Goal: Information Seeking & Learning: Compare options

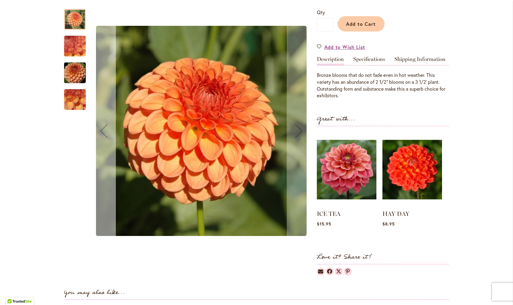
scroll to position [145, 0]
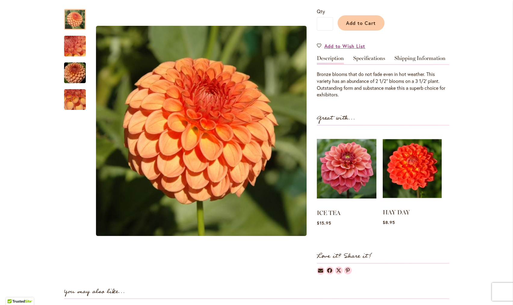
click at [413, 164] on img at bounding box center [411, 169] width 59 height 74
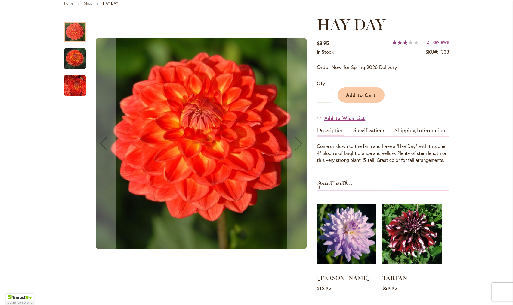
scroll to position [73, 0]
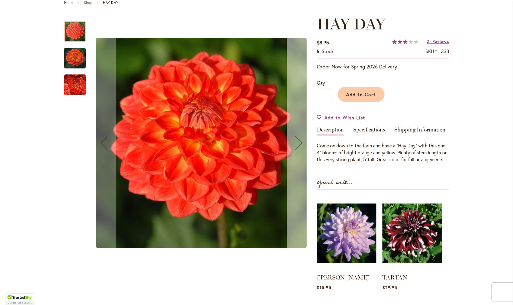
click at [303, 145] on div "Next" at bounding box center [299, 143] width 24 height 24
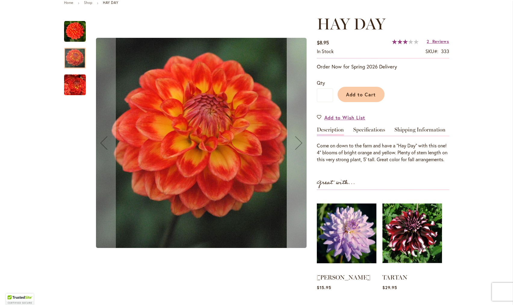
click at [303, 145] on div "Next" at bounding box center [299, 143] width 24 height 24
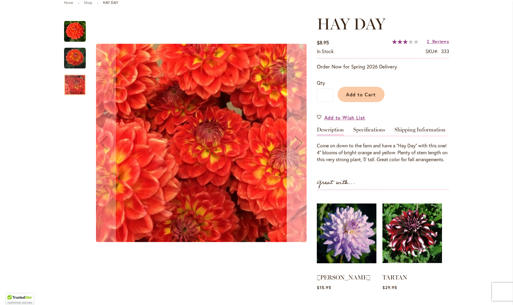
click at [303, 145] on div "Next" at bounding box center [299, 143] width 24 height 24
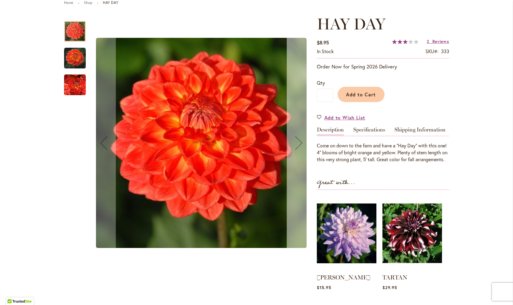
click at [303, 145] on div "Next" at bounding box center [299, 143] width 24 height 24
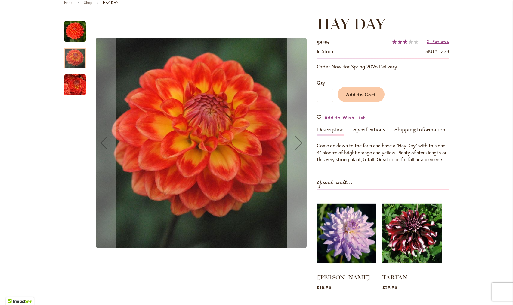
click at [303, 145] on div "Next" at bounding box center [299, 143] width 24 height 24
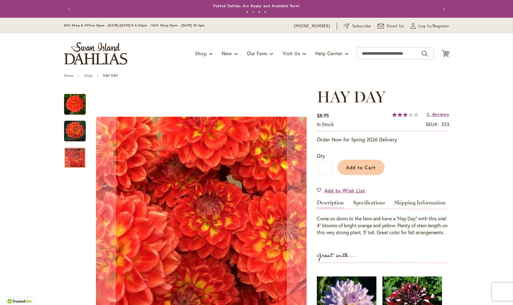
scroll to position [0, 0]
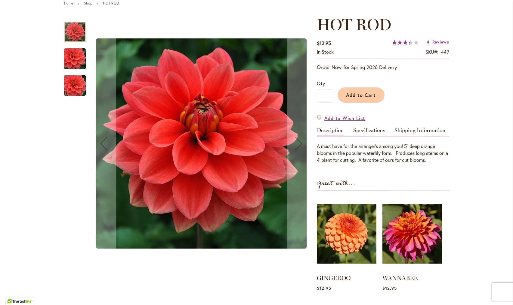
scroll to position [74, 0]
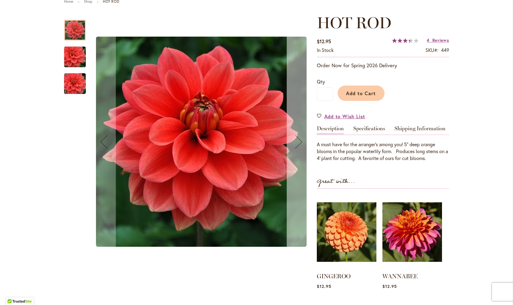
click at [300, 138] on div "Next" at bounding box center [299, 142] width 24 height 24
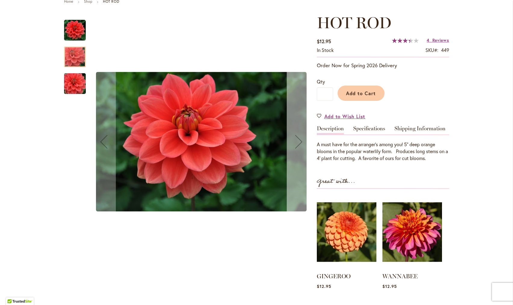
click at [293, 142] on div "Next" at bounding box center [299, 142] width 24 height 24
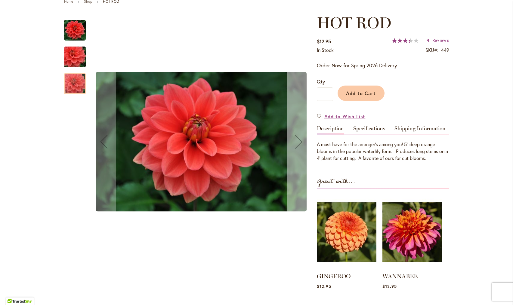
click at [293, 142] on div "Next" at bounding box center [299, 142] width 24 height 24
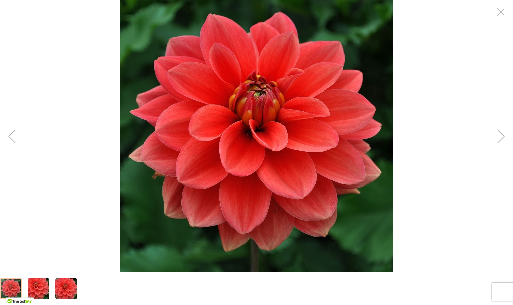
click at [498, 138] on div "Next" at bounding box center [501, 136] width 24 height 24
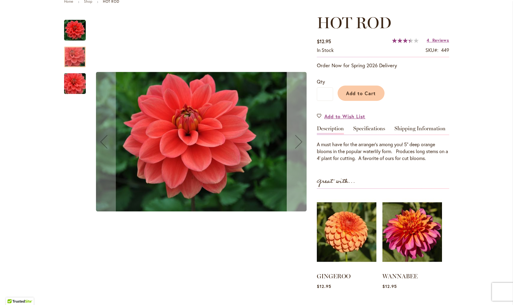
click at [297, 138] on div "Next" at bounding box center [299, 142] width 24 height 24
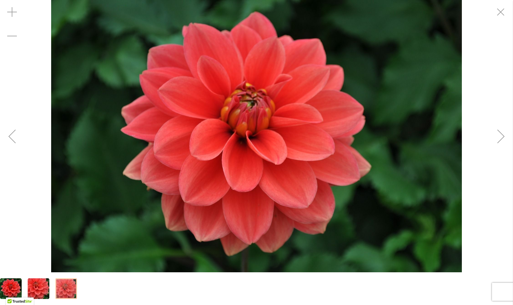
click at [497, 128] on div "Next" at bounding box center [501, 136] width 24 height 24
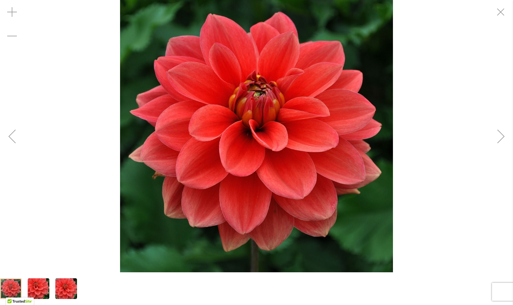
click at [497, 128] on div "Next" at bounding box center [501, 136] width 24 height 24
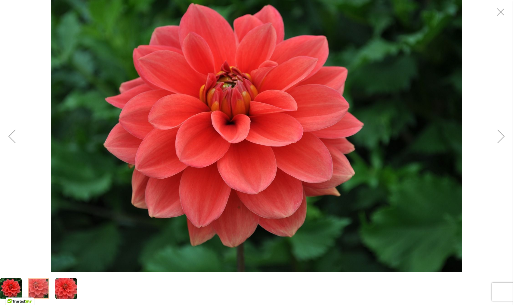
click at [497, 128] on div "Next" at bounding box center [501, 136] width 24 height 24
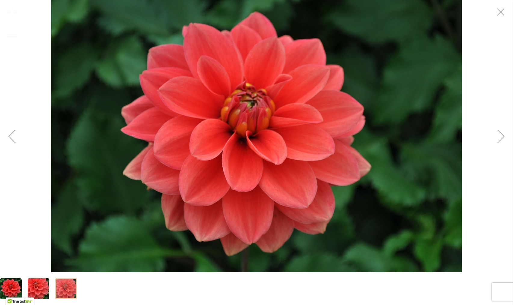
click at [497, 128] on div "Next" at bounding box center [501, 136] width 24 height 24
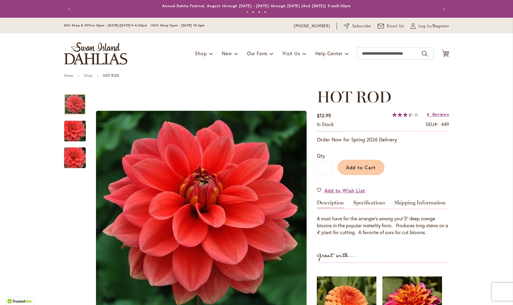
scroll to position [0, 0]
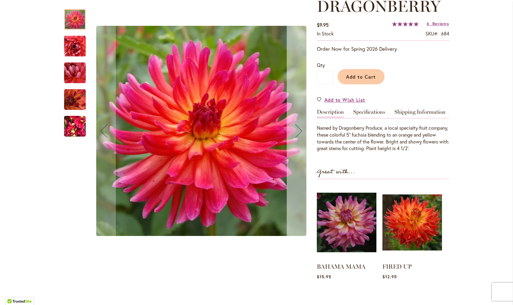
scroll to position [93, 0]
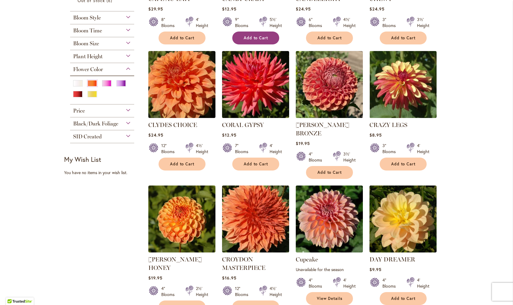
scroll to position [218, 0]
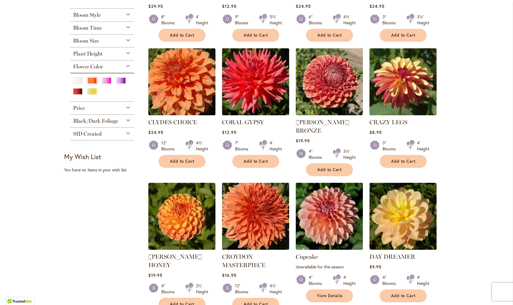
click at [406, 80] on img at bounding box center [402, 82] width 70 height 70
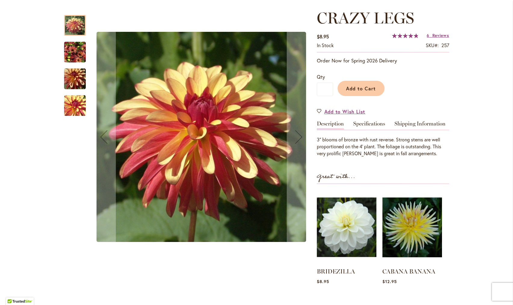
scroll to position [82, 0]
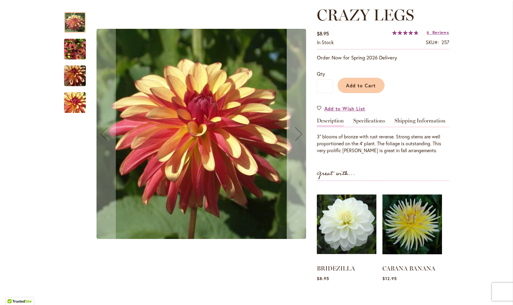
click at [293, 132] on div "Next" at bounding box center [299, 134] width 24 height 24
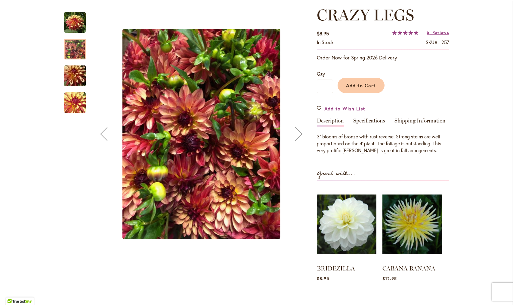
click at [293, 132] on div "Next" at bounding box center [299, 134] width 24 height 24
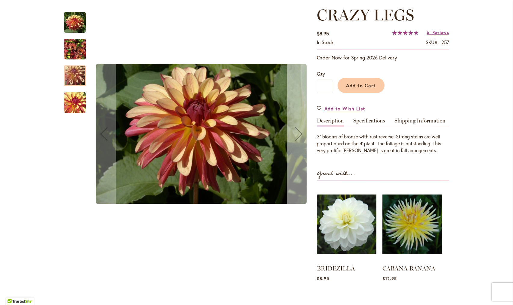
click at [293, 132] on div "Next" at bounding box center [299, 134] width 24 height 24
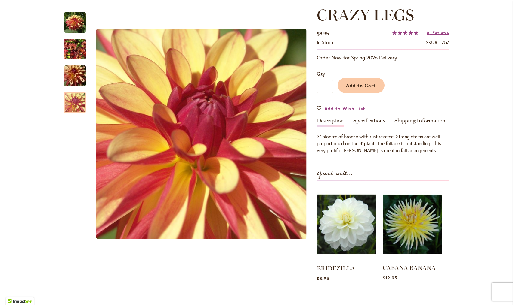
click at [399, 232] on img at bounding box center [411, 225] width 59 height 74
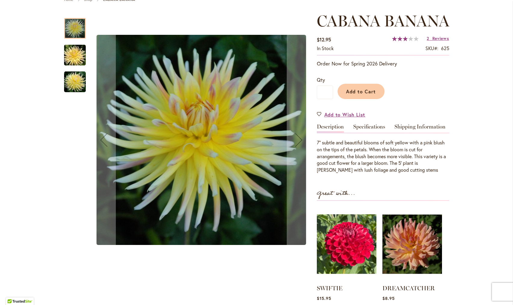
scroll to position [77, 0]
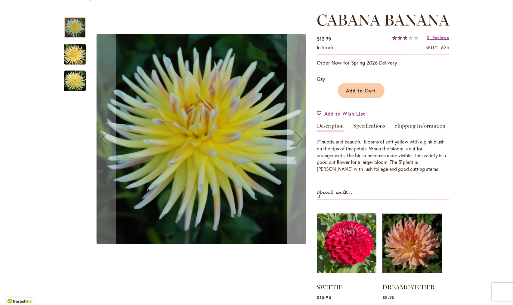
click at [294, 143] on div "Next" at bounding box center [299, 139] width 24 height 24
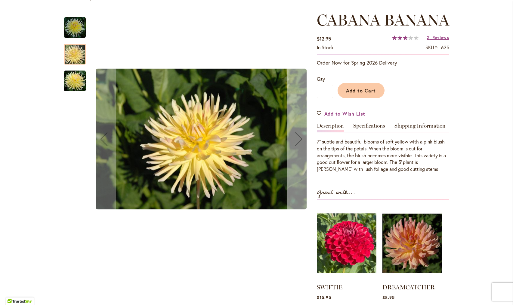
click at [294, 143] on div "Next" at bounding box center [299, 139] width 24 height 24
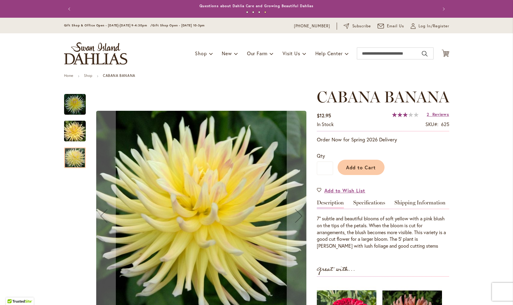
scroll to position [0, 0]
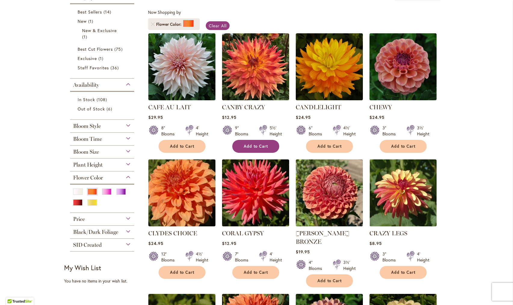
scroll to position [90, 0]
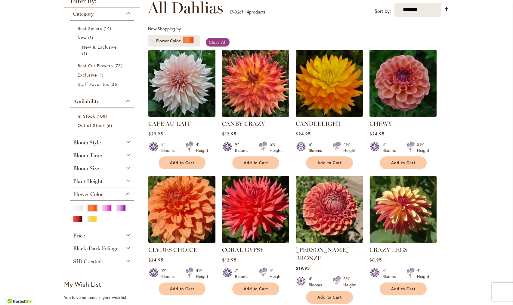
click at [255, 91] on img at bounding box center [255, 83] width 70 height 70
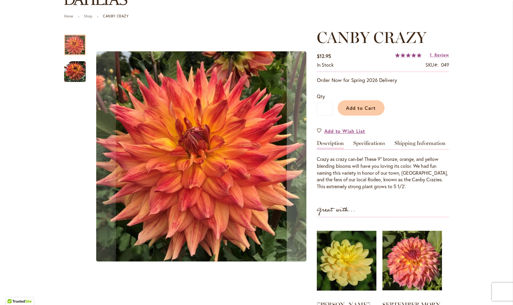
scroll to position [108, 0]
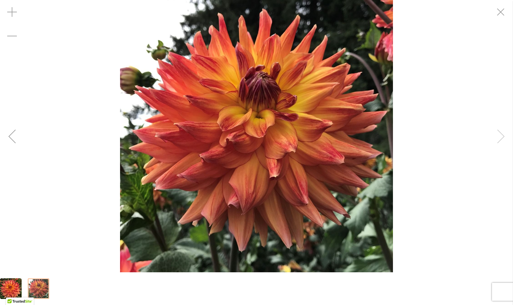
click at [501, 141] on div "Canby Crazy" at bounding box center [256, 136] width 513 height 273
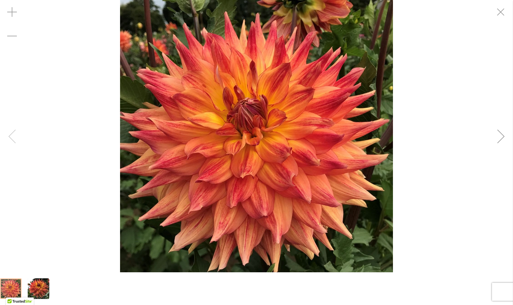
click at [16, 138] on div "Canby Crazy" at bounding box center [256, 136] width 513 height 273
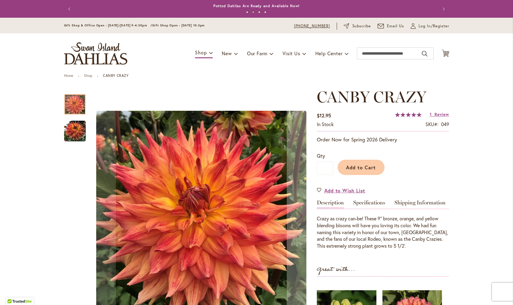
scroll to position [0, 0]
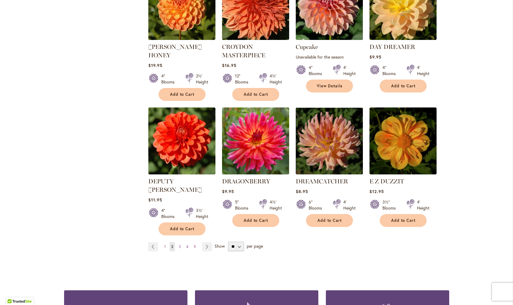
scroll to position [429, 0]
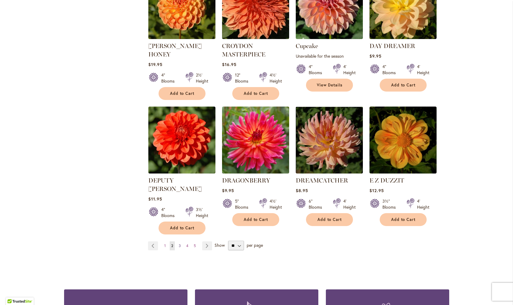
click at [180, 244] on span "3" at bounding box center [180, 246] width 2 height 5
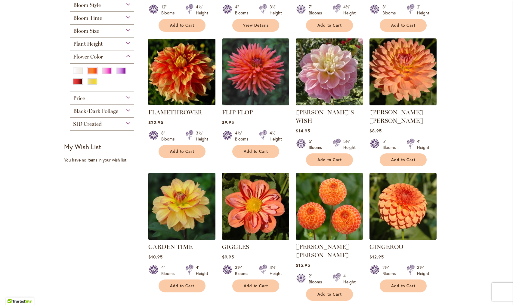
scroll to position [229, 0]
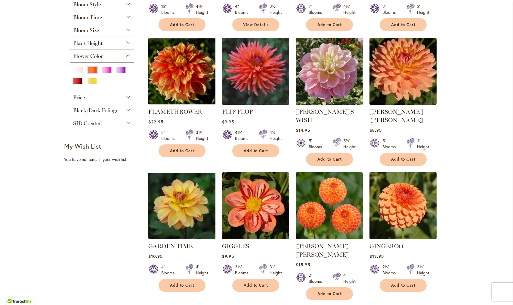
click at [260, 81] on img at bounding box center [255, 71] width 70 height 70
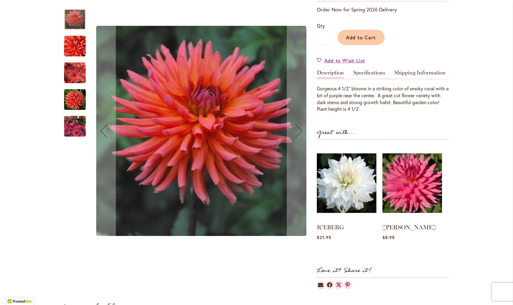
scroll to position [147, 0]
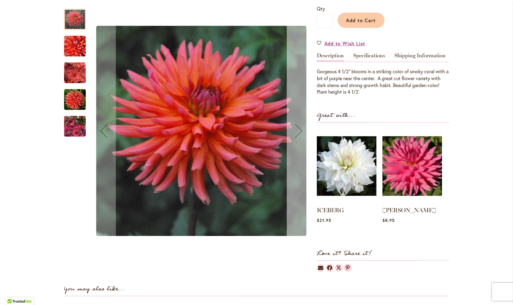
click at [298, 130] on div "Next" at bounding box center [299, 131] width 24 height 24
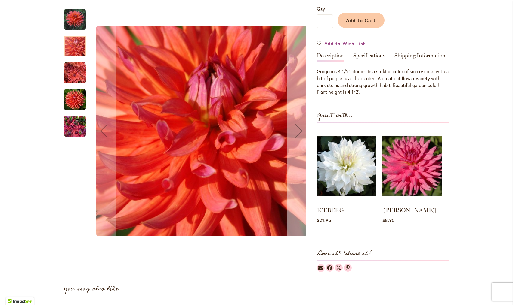
click at [298, 130] on div "Next" at bounding box center [299, 131] width 24 height 24
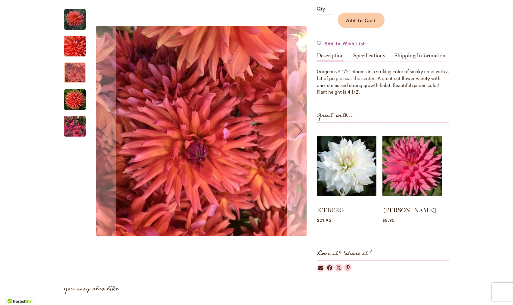
click at [298, 130] on div "Next" at bounding box center [299, 131] width 24 height 24
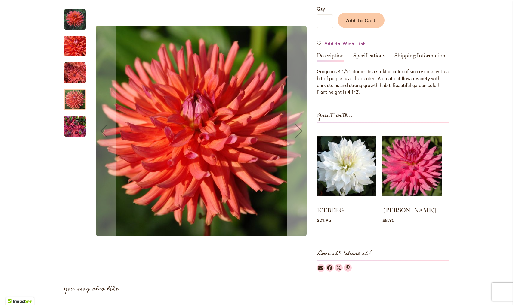
click at [298, 130] on div "Next" at bounding box center [299, 131] width 24 height 24
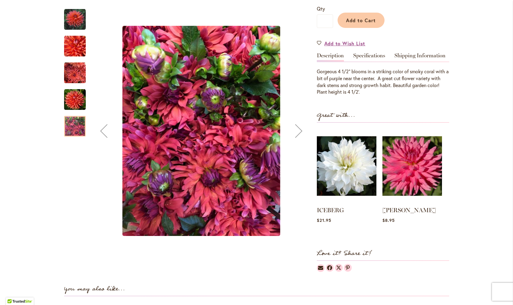
click at [298, 130] on div "Next" at bounding box center [299, 131] width 24 height 24
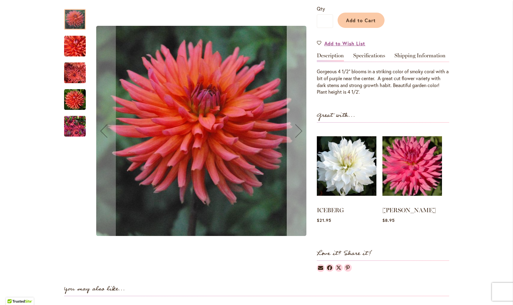
click at [298, 130] on div "Next" at bounding box center [299, 131] width 24 height 24
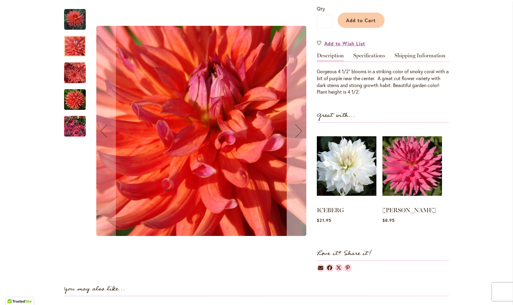
click at [298, 130] on div "Next" at bounding box center [299, 131] width 24 height 24
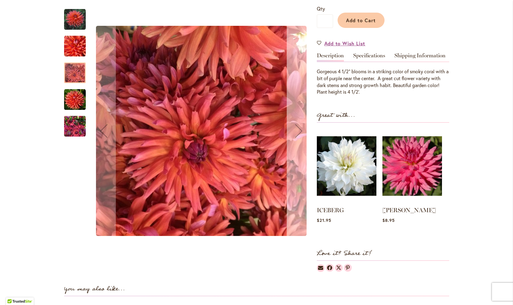
click at [298, 130] on div "Next" at bounding box center [299, 131] width 24 height 24
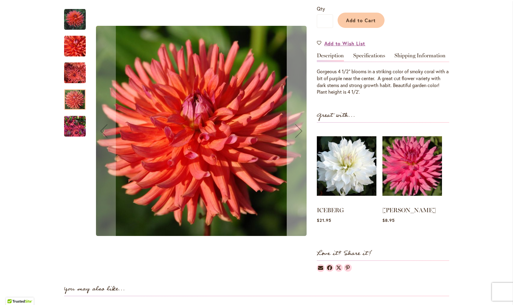
click at [298, 130] on div "Next" at bounding box center [299, 131] width 24 height 24
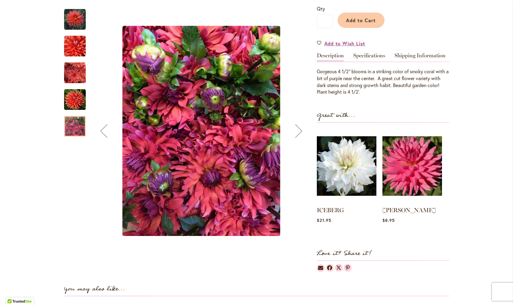
click at [298, 130] on div "Next" at bounding box center [299, 131] width 24 height 24
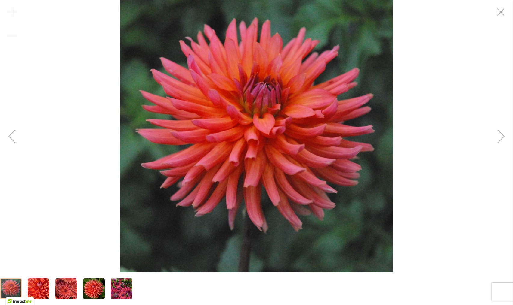
click at [502, 142] on div "Next" at bounding box center [501, 136] width 24 height 24
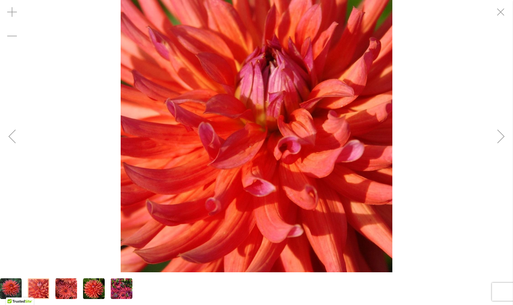
click at [502, 142] on div "Next" at bounding box center [501, 136] width 24 height 24
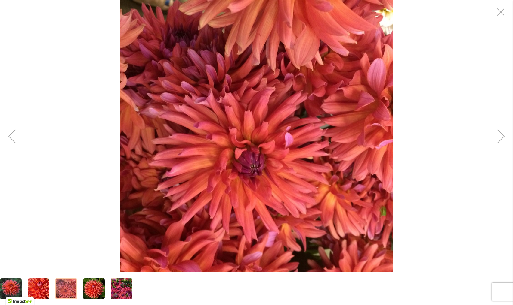
click at [502, 142] on div "Next" at bounding box center [501, 136] width 24 height 24
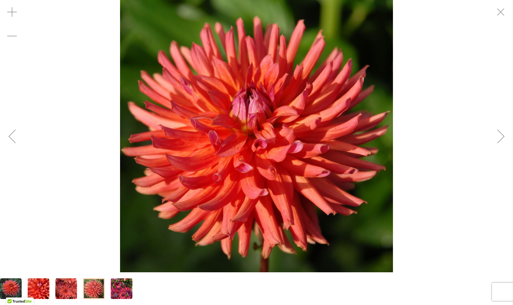
click at [493, 140] on div "Next" at bounding box center [501, 136] width 24 height 24
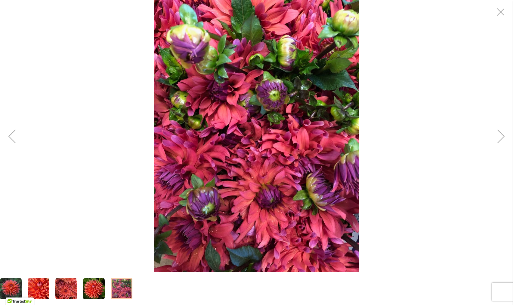
click at [493, 140] on div "Next" at bounding box center [501, 136] width 24 height 24
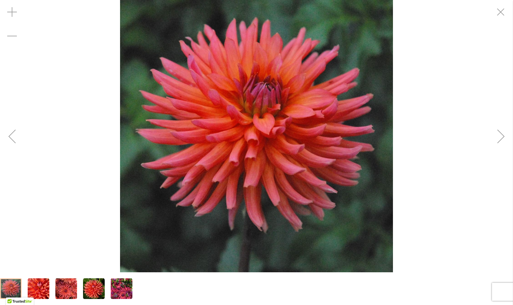
click at [493, 140] on div "Next" at bounding box center [501, 136] width 24 height 24
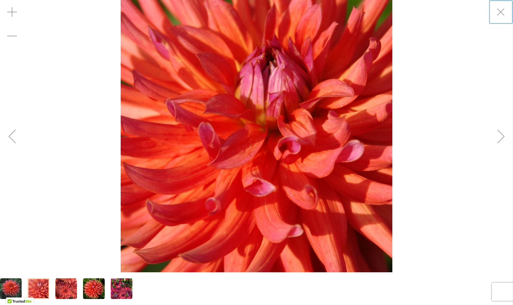
click at [493, 140] on div "Next" at bounding box center [501, 136] width 24 height 24
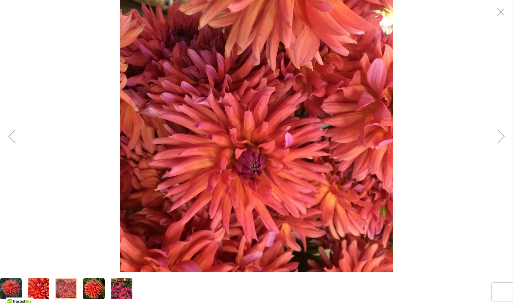
click at [493, 140] on div "Next" at bounding box center [501, 136] width 24 height 24
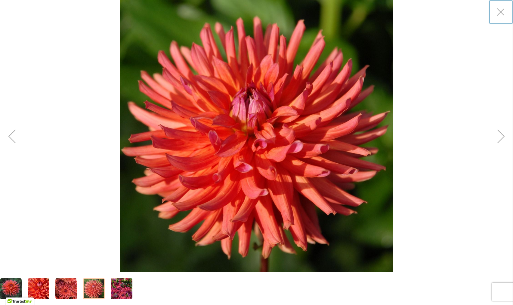
click at [493, 140] on div "Next" at bounding box center [501, 136] width 24 height 24
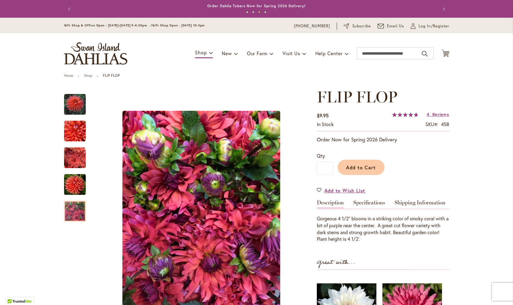
scroll to position [0, 0]
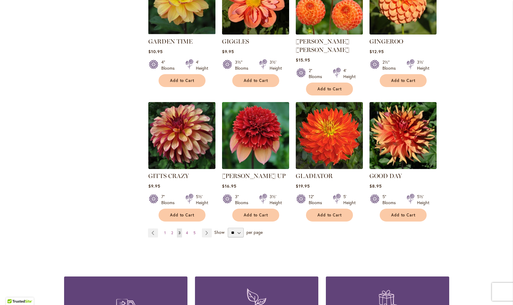
scroll to position [443, 0]
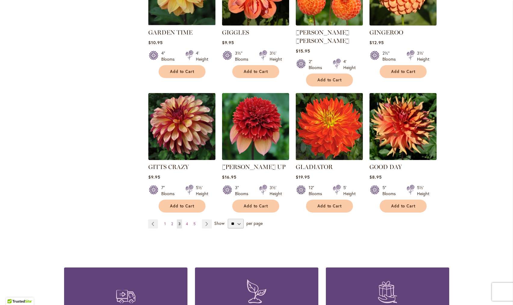
click at [327, 118] on img at bounding box center [329, 126] width 70 height 70
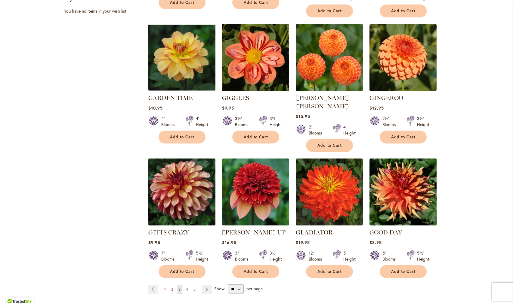
scroll to position [378, 0]
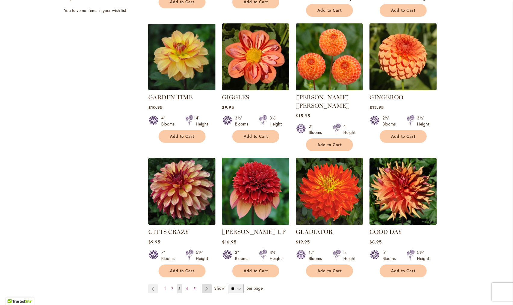
click at [205, 285] on link "Page Next" at bounding box center [207, 289] width 10 height 9
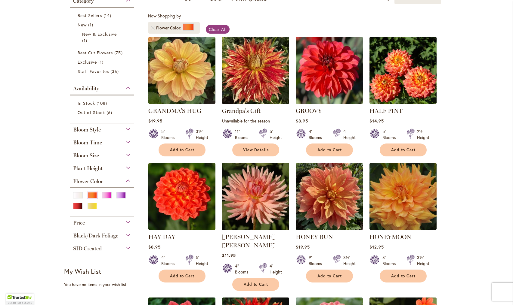
scroll to position [137, 0]
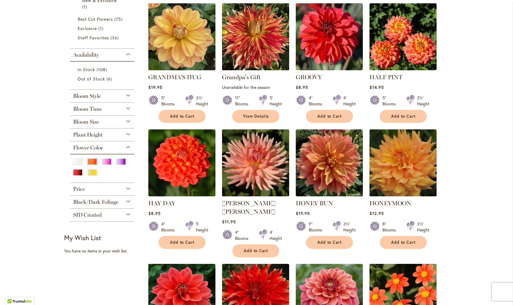
click at [256, 38] on img at bounding box center [255, 37] width 70 height 70
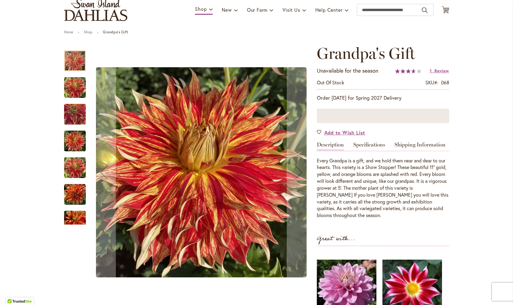
scroll to position [46, 0]
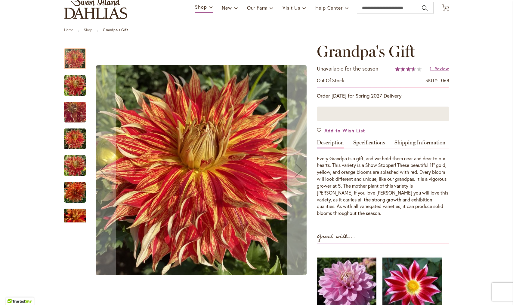
click at [300, 170] on div "Next" at bounding box center [299, 170] width 24 height 24
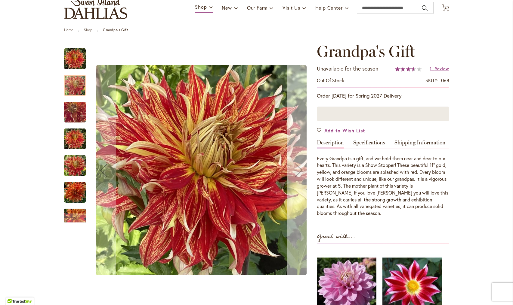
click at [300, 170] on div "Next" at bounding box center [299, 170] width 24 height 24
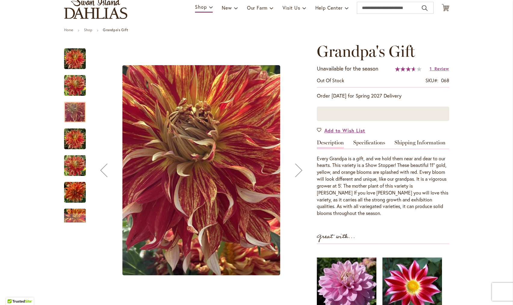
click at [300, 170] on div "Next" at bounding box center [299, 170] width 24 height 24
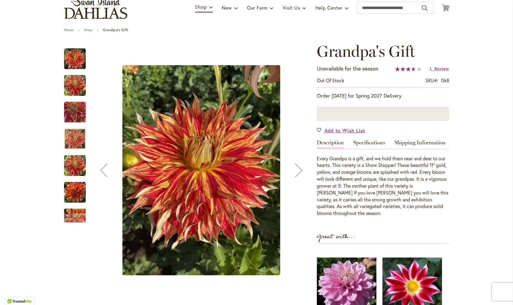
click at [300, 170] on div "Next" at bounding box center [299, 170] width 24 height 24
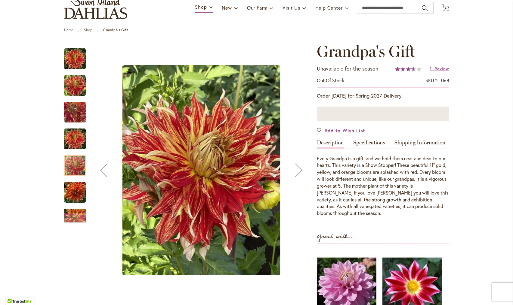
click at [300, 170] on div "Next" at bounding box center [299, 170] width 24 height 24
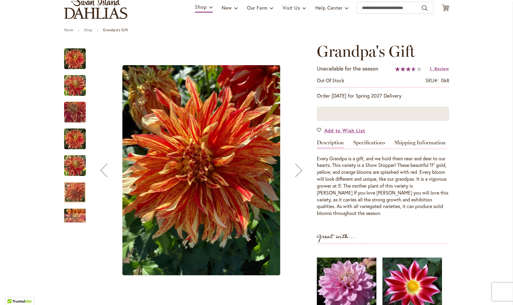
click at [300, 170] on div "Next" at bounding box center [299, 170] width 24 height 24
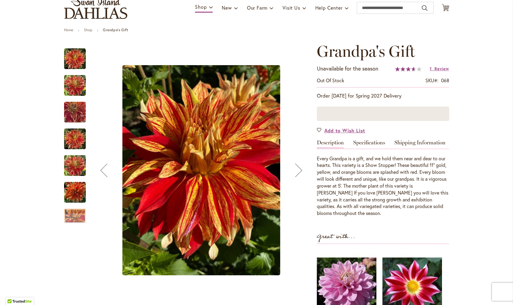
click at [300, 170] on div "Next" at bounding box center [299, 170] width 24 height 24
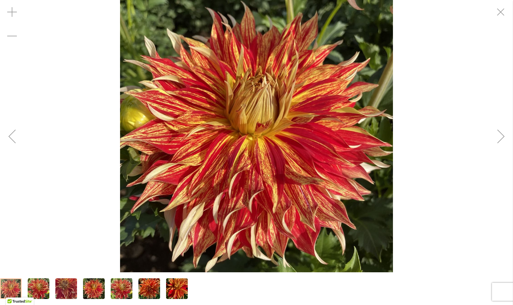
click at [498, 143] on div "Next" at bounding box center [501, 136] width 24 height 24
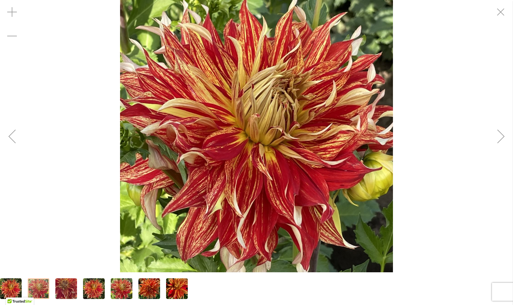
click at [496, 142] on div "Next" at bounding box center [501, 136] width 24 height 24
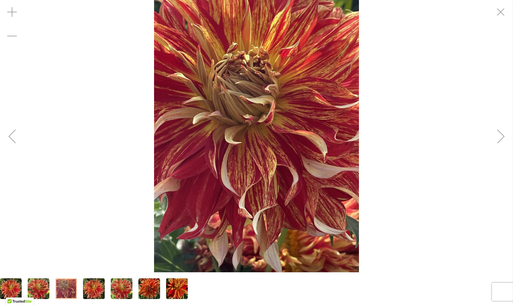
click at [497, 135] on div "Next" at bounding box center [501, 136] width 24 height 24
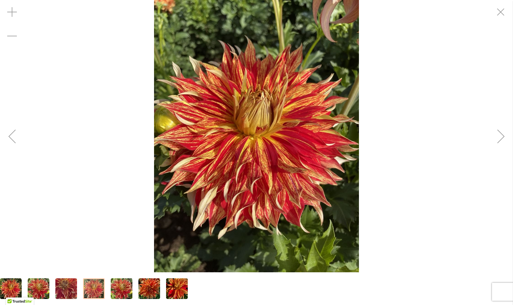
click at [497, 135] on div "Next" at bounding box center [501, 136] width 24 height 24
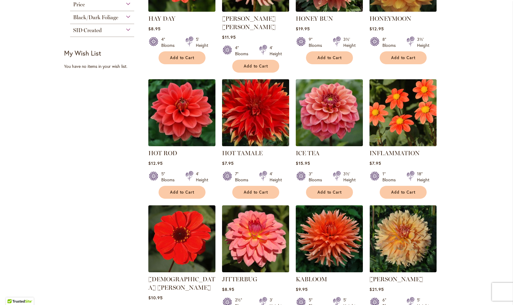
scroll to position [323, 0]
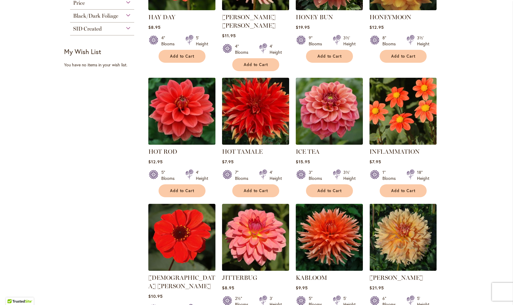
click at [179, 109] on img at bounding box center [181, 111] width 70 height 70
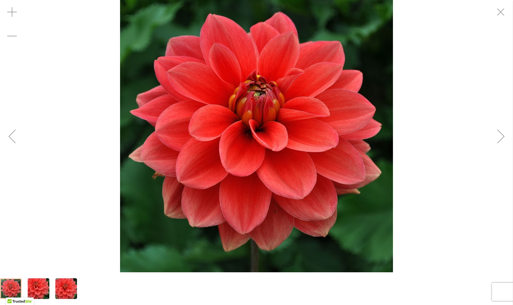
click at [494, 142] on div "Next" at bounding box center [501, 136] width 24 height 24
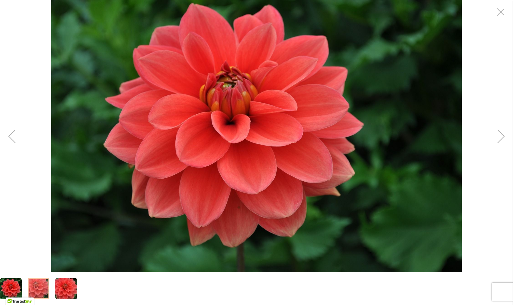
click at [498, 137] on div "Next" at bounding box center [501, 136] width 24 height 24
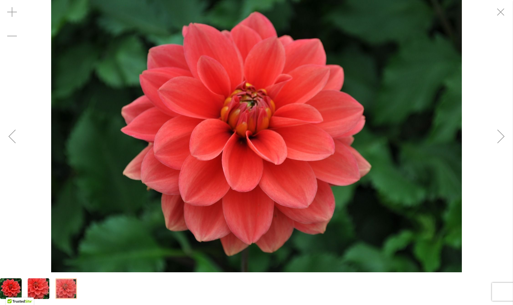
click at [494, 141] on div "Next" at bounding box center [501, 136] width 24 height 24
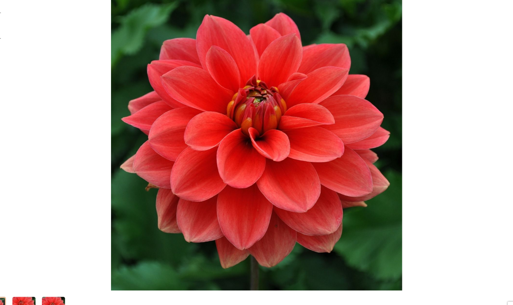
click at [436, 145] on div "HOT ROD" at bounding box center [256, 136] width 513 height 273
click at [290, 137] on img "HOT ROD" at bounding box center [256, 136] width 273 height 273
click at [458, 37] on div "HOT ROD" at bounding box center [256, 136] width 513 height 273
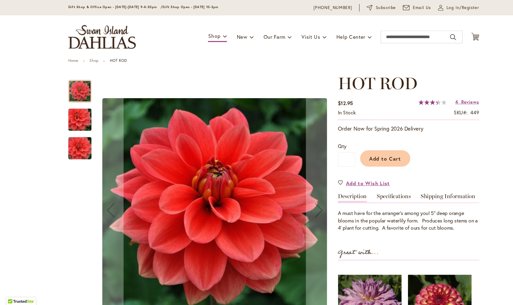
scroll to position [41, 0]
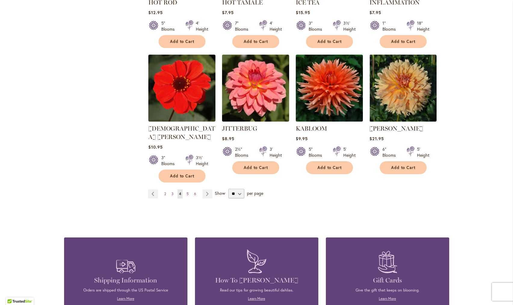
scroll to position [475, 0]
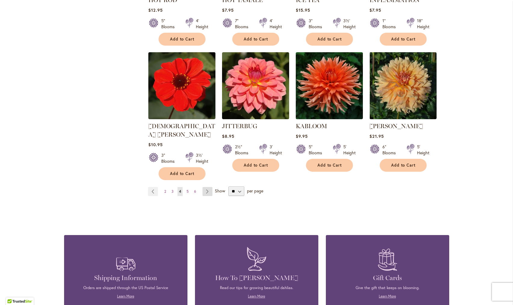
click at [207, 187] on link "Page Next" at bounding box center [207, 191] width 10 height 9
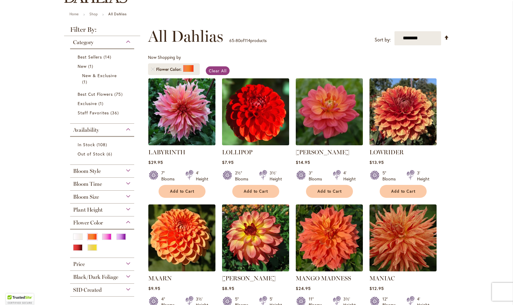
scroll to position [63, 0]
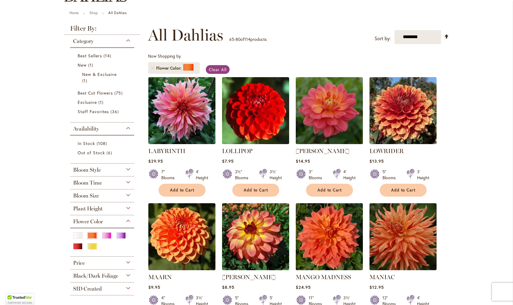
click at [189, 112] on img at bounding box center [181, 110] width 70 height 70
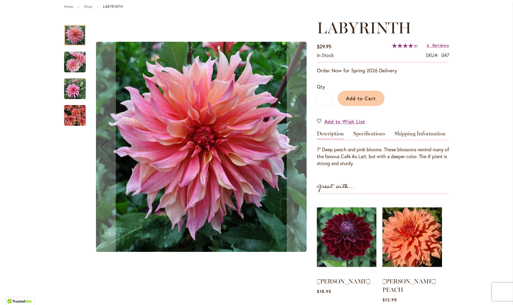
scroll to position [70, 0]
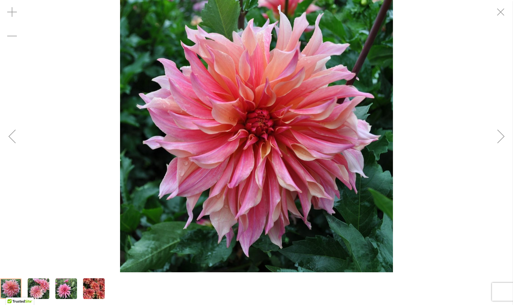
click at [496, 141] on div "Next" at bounding box center [501, 136] width 24 height 24
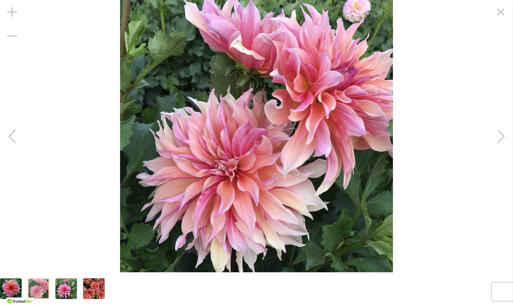
click at [496, 139] on div "Next" at bounding box center [501, 136] width 24 height 24
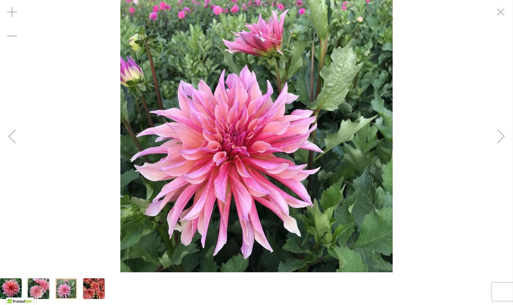
click at [497, 140] on div "Next" at bounding box center [501, 136] width 24 height 24
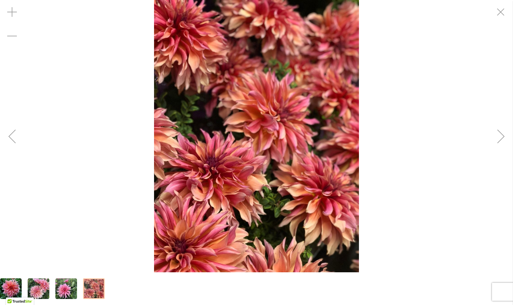
click at [497, 140] on div "Next" at bounding box center [501, 136] width 24 height 24
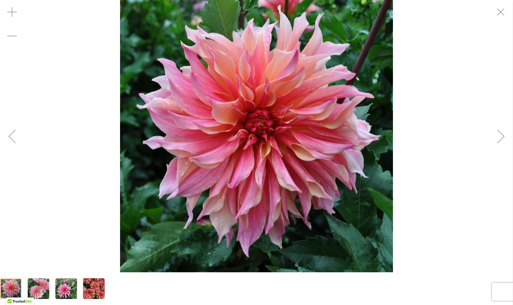
click at [497, 140] on div "Next" at bounding box center [501, 136] width 24 height 24
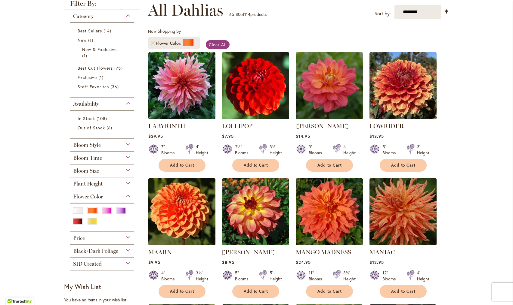
scroll to position [88, 0]
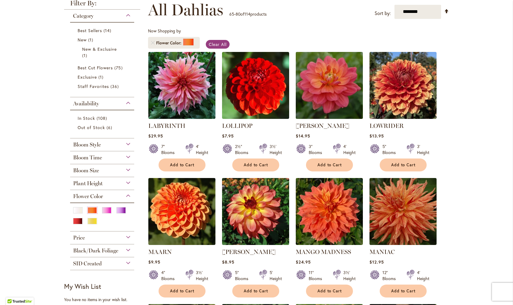
click at [329, 81] on img at bounding box center [329, 85] width 70 height 70
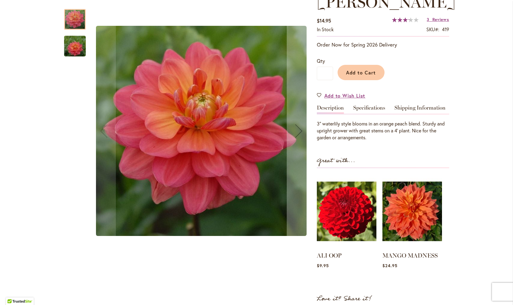
scroll to position [97, 0]
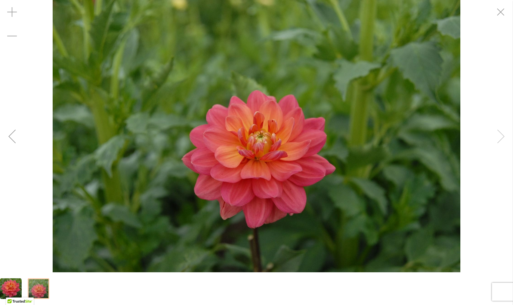
click at [497, 135] on div "LORA ASHLEY" at bounding box center [256, 136] width 513 height 273
click at [499, 133] on div "LORA ASHLEY" at bounding box center [256, 136] width 513 height 273
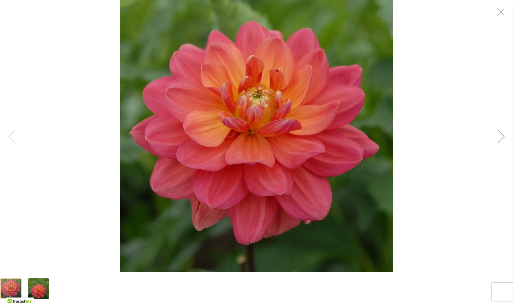
click at [16, 135] on div "LORA ASHLEY" at bounding box center [256, 136] width 513 height 273
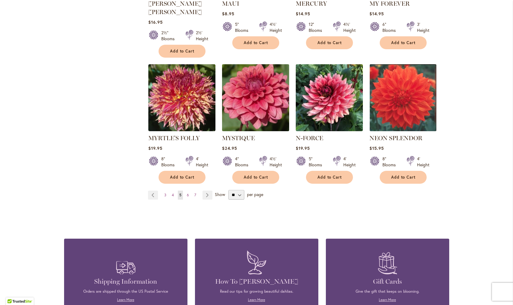
scroll to position [471, 0]
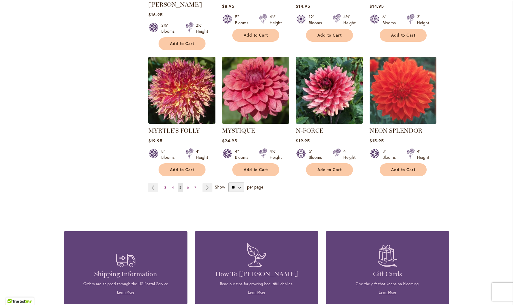
click at [258, 84] on img at bounding box center [255, 90] width 70 height 70
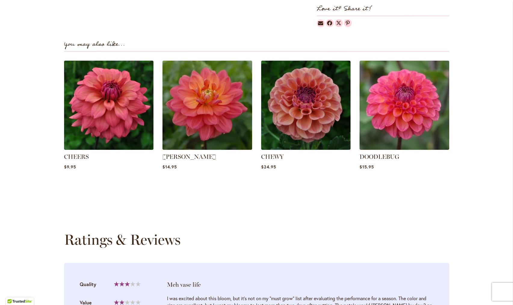
scroll to position [389, 0]
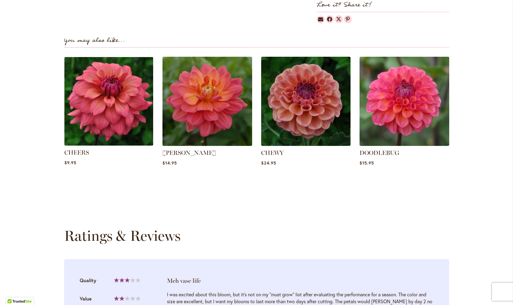
click at [111, 91] on img at bounding box center [108, 101] width 93 height 93
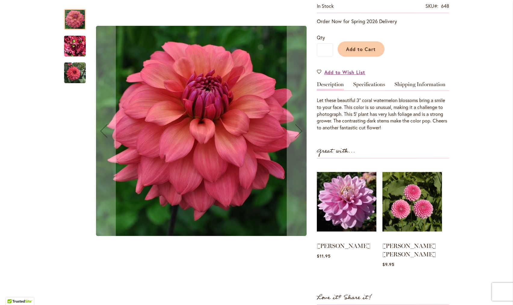
scroll to position [124, 0]
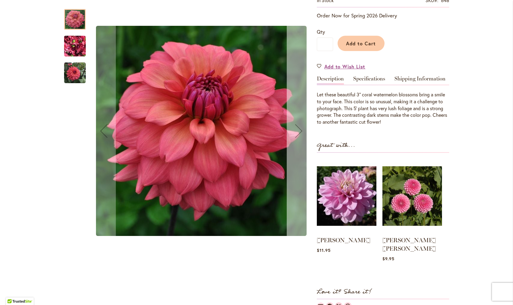
click at [288, 137] on div "Next" at bounding box center [299, 131] width 24 height 24
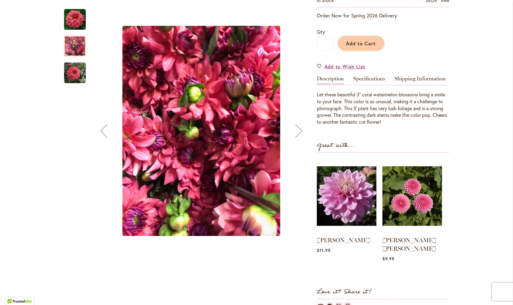
click at [290, 137] on div "Next" at bounding box center [299, 131] width 24 height 24
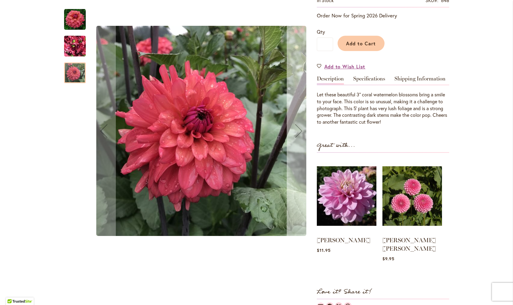
click at [290, 137] on div "Next" at bounding box center [299, 131] width 24 height 24
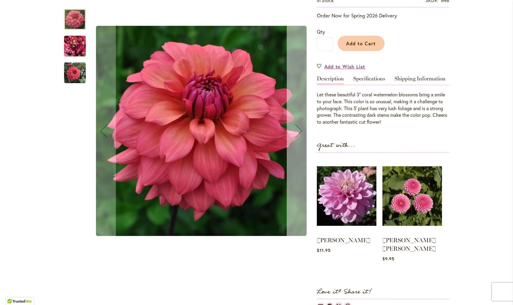
click at [290, 137] on div "Next" at bounding box center [299, 131] width 24 height 24
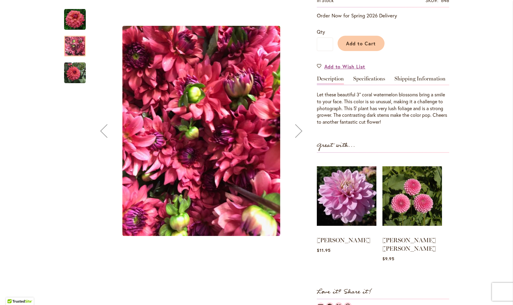
click at [290, 137] on div "Next" at bounding box center [299, 131] width 24 height 24
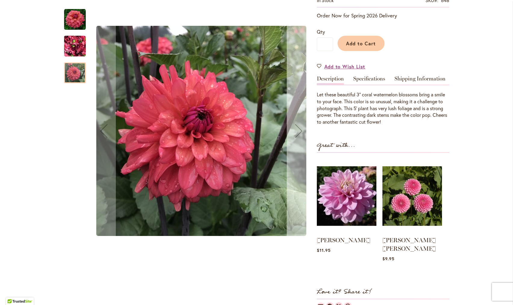
click at [290, 137] on div "Next" at bounding box center [299, 131] width 24 height 24
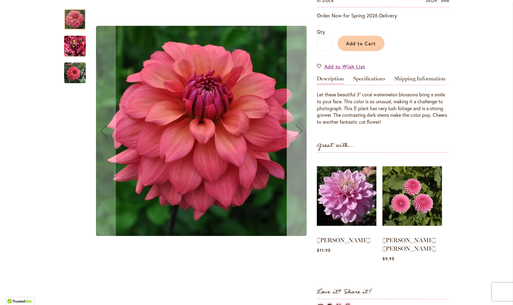
click at [290, 137] on div "Next" at bounding box center [299, 131] width 24 height 24
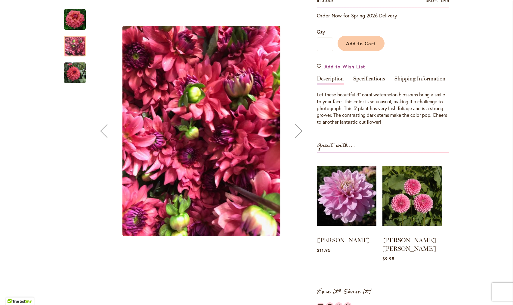
click at [290, 137] on div "Next" at bounding box center [299, 131] width 24 height 24
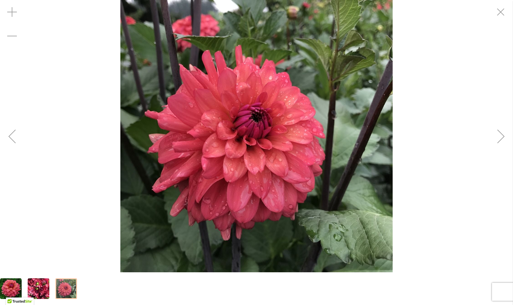
click at [499, 140] on div "Next" at bounding box center [501, 136] width 24 height 24
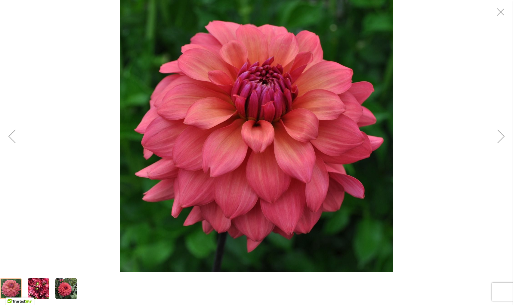
click at [503, 134] on div "Next" at bounding box center [501, 136] width 24 height 24
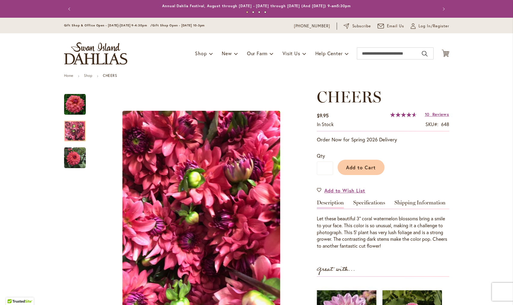
scroll to position [0, 0]
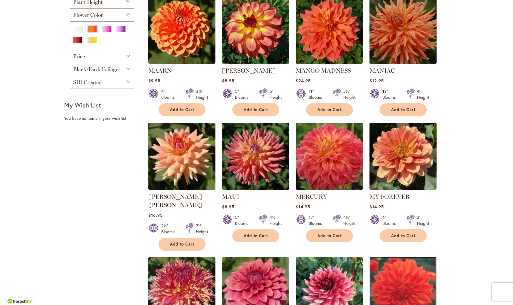
scroll to position [270, 0]
click at [247, 42] on img at bounding box center [255, 30] width 70 height 70
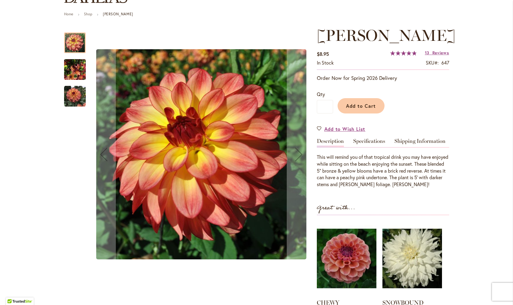
scroll to position [67, 0]
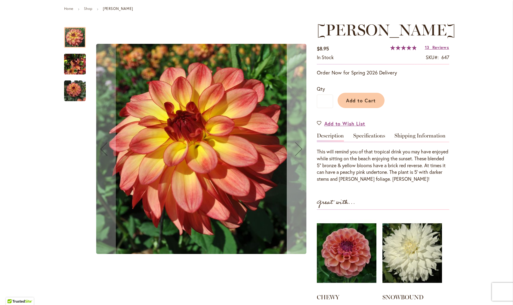
click at [292, 148] on div "Next" at bounding box center [299, 149] width 24 height 24
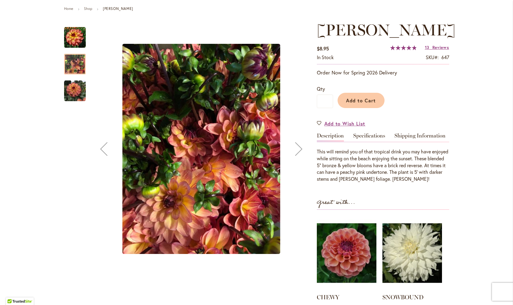
click at [292, 148] on div "Next" at bounding box center [299, 149] width 24 height 24
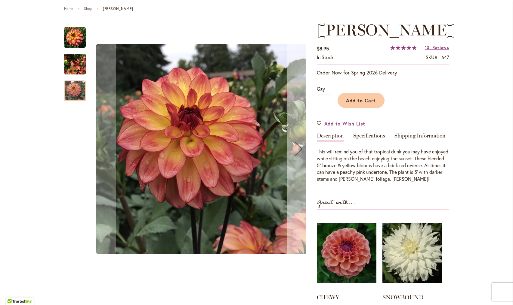
click at [292, 148] on div "Next" at bounding box center [299, 149] width 24 height 24
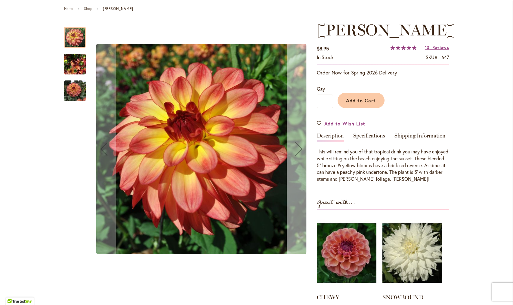
click at [292, 148] on div "Next" at bounding box center [299, 149] width 24 height 24
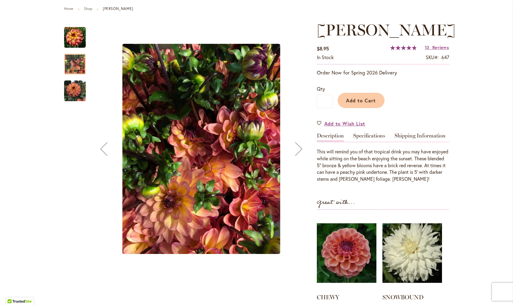
click at [292, 148] on div "Next" at bounding box center [299, 149] width 24 height 24
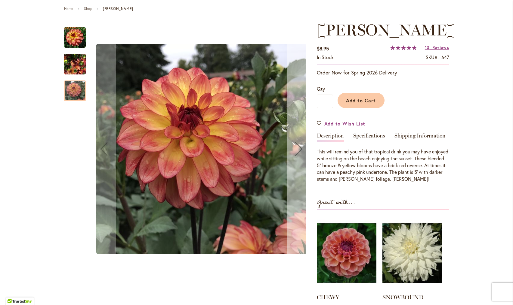
click at [292, 148] on div "Next" at bounding box center [299, 149] width 24 height 24
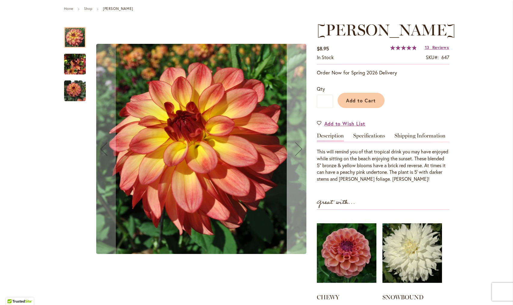
click at [292, 148] on div "Next" at bounding box center [299, 149] width 24 height 24
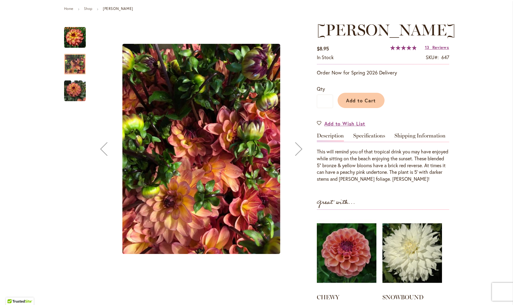
click at [292, 148] on div "Next" at bounding box center [299, 149] width 24 height 24
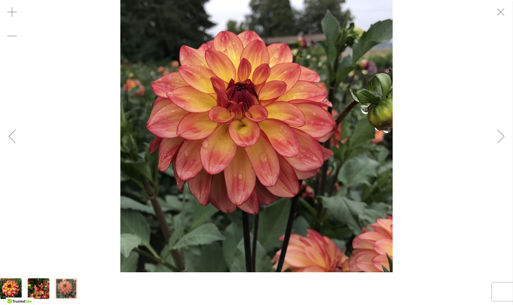
click at [502, 133] on div "Next" at bounding box center [501, 136] width 24 height 24
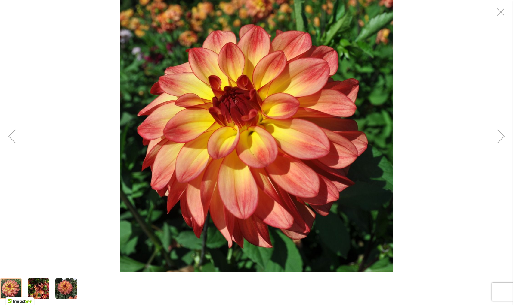
click at [501, 141] on div "Next" at bounding box center [501, 136] width 24 height 24
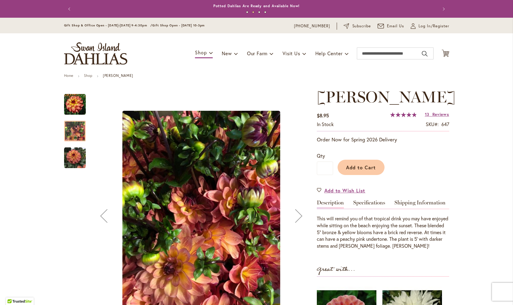
scroll to position [0, 0]
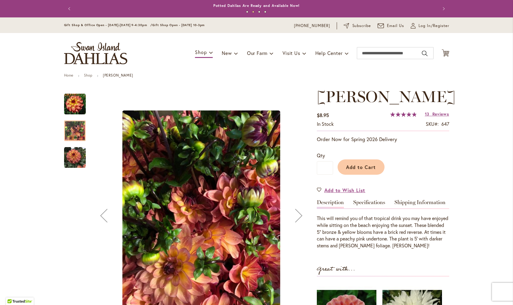
click at [297, 216] on div "Next" at bounding box center [299, 216] width 24 height 24
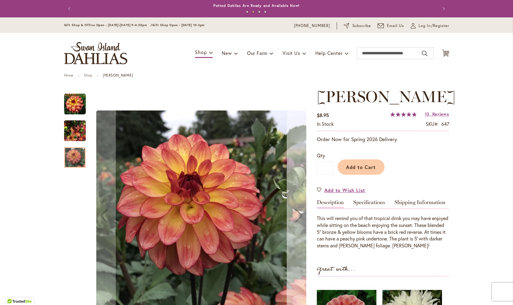
click at [299, 216] on div "Next" at bounding box center [299, 216] width 24 height 24
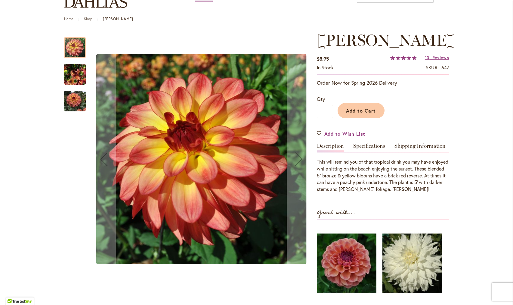
scroll to position [64, 0]
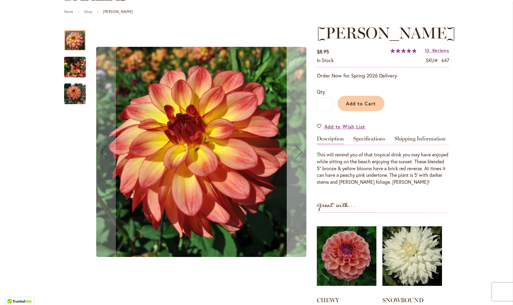
click at [298, 152] on div "Next" at bounding box center [299, 152] width 24 height 24
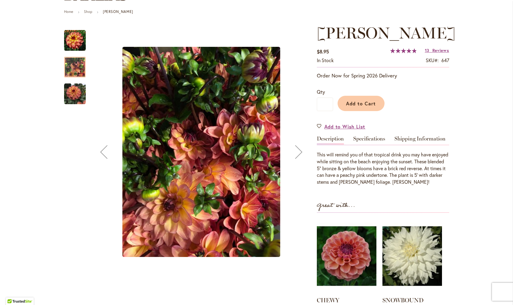
click at [298, 152] on div "Next" at bounding box center [299, 152] width 24 height 24
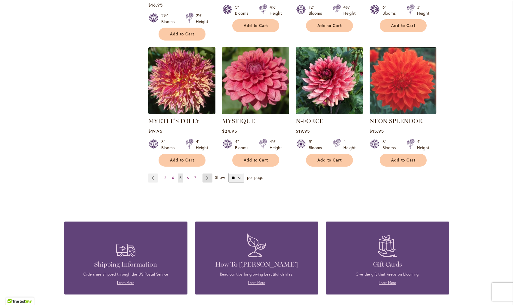
scroll to position [483, 0]
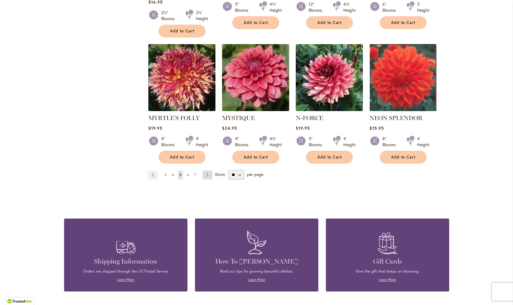
click at [205, 171] on link "Page Next" at bounding box center [207, 175] width 10 height 9
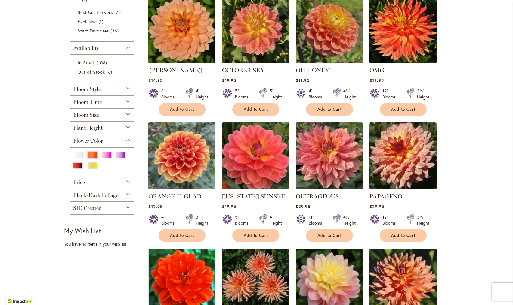
scroll to position [143, 0]
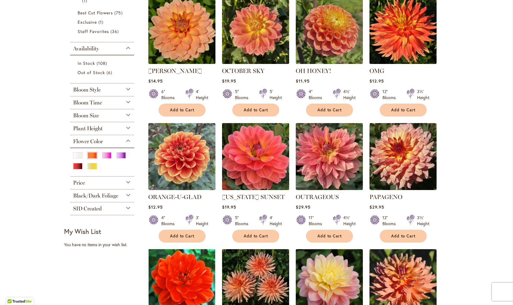
click at [246, 156] on img at bounding box center [255, 156] width 70 height 70
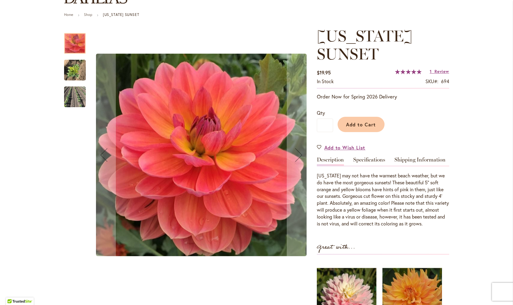
scroll to position [63, 0]
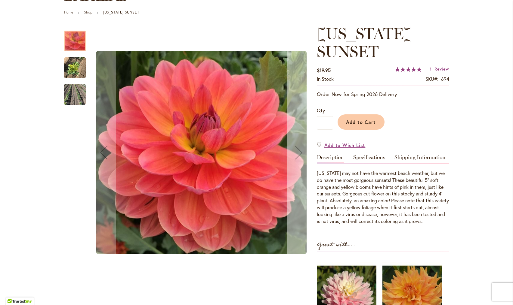
click at [298, 153] on div "Next" at bounding box center [299, 153] width 24 height 24
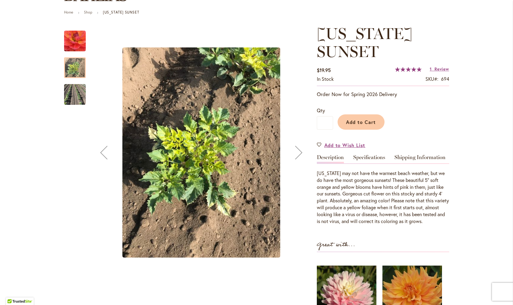
click at [298, 153] on div "Next" at bounding box center [299, 153] width 24 height 24
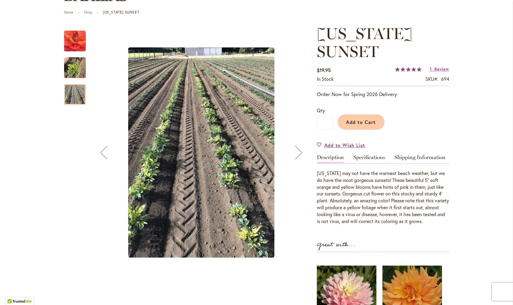
click at [298, 153] on div "Next" at bounding box center [299, 153] width 24 height 24
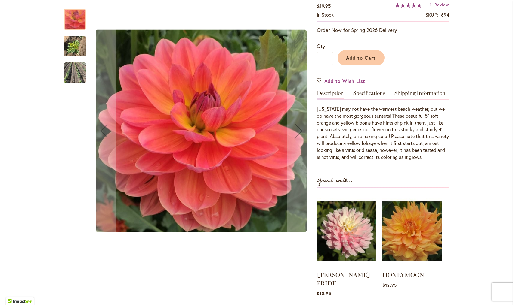
scroll to position [135, 0]
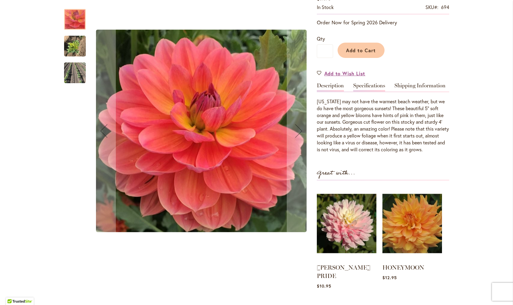
click at [367, 85] on link "Specifications" at bounding box center [369, 87] width 32 height 9
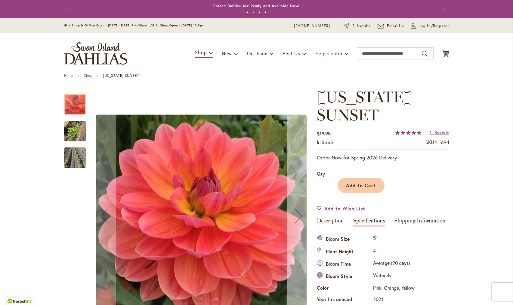
scroll to position [0, 0]
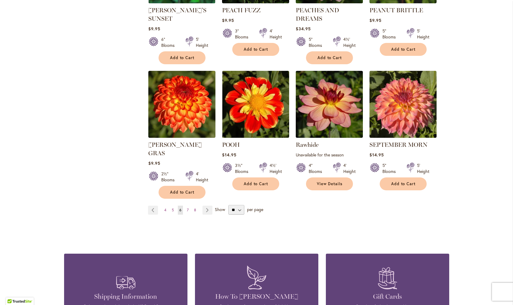
scroll to position [466, 0]
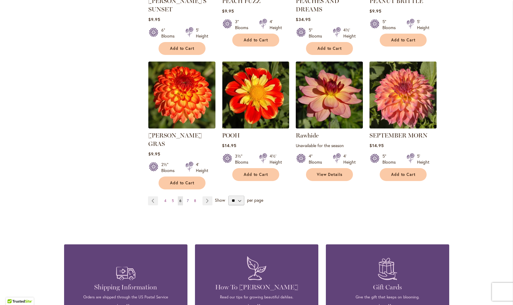
click at [188, 199] on span "7" at bounding box center [188, 201] width 2 height 5
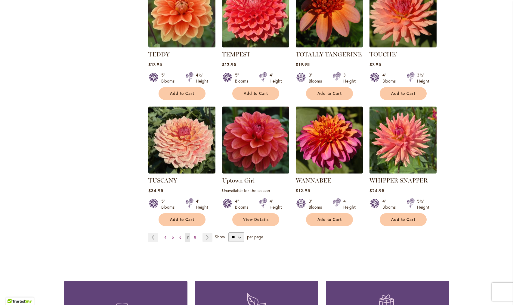
scroll to position [430, 0]
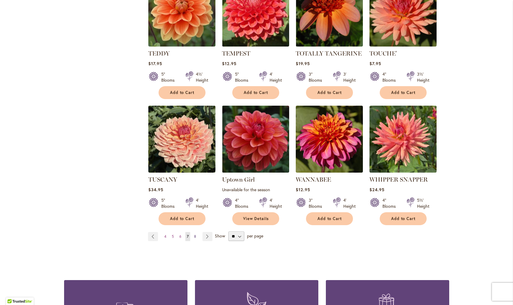
click at [196, 232] on link "Page 8" at bounding box center [194, 236] width 5 height 9
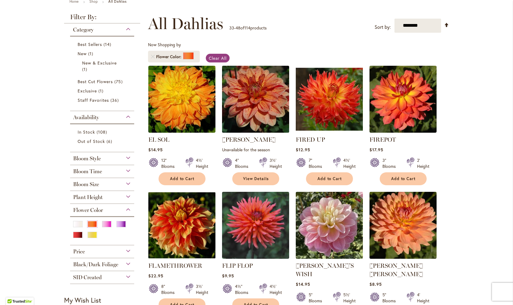
scroll to position [75, 0]
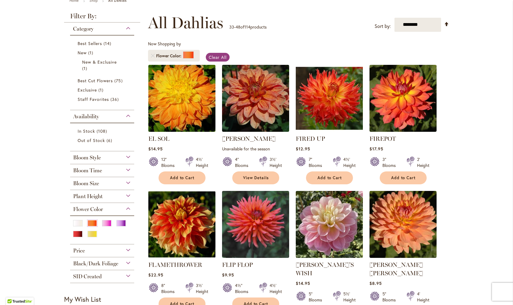
click at [175, 103] on img at bounding box center [181, 98] width 70 height 70
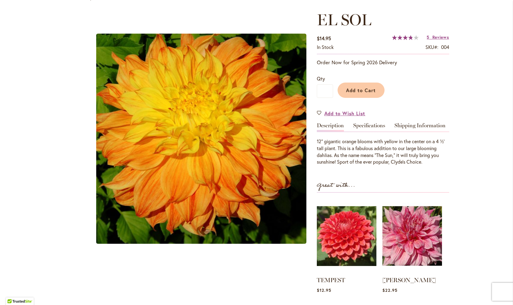
scroll to position [127, 0]
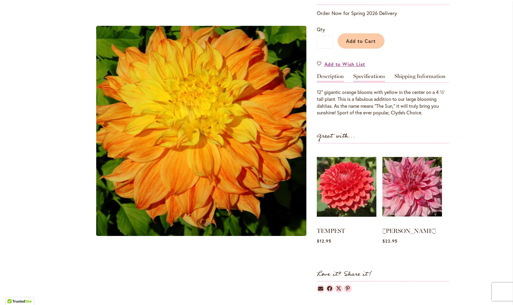
click at [367, 80] on link "Specifications" at bounding box center [369, 78] width 32 height 9
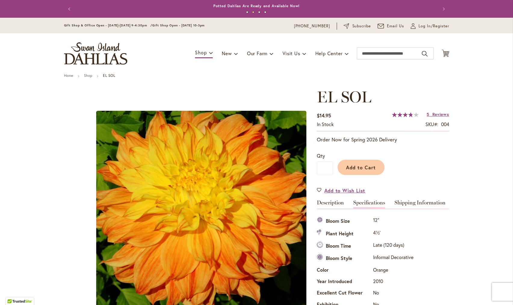
scroll to position [0, 0]
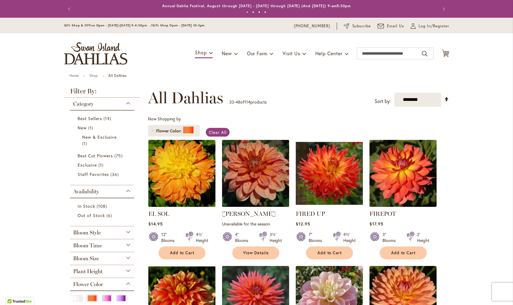
click at [255, 174] on img at bounding box center [255, 173] width 70 height 70
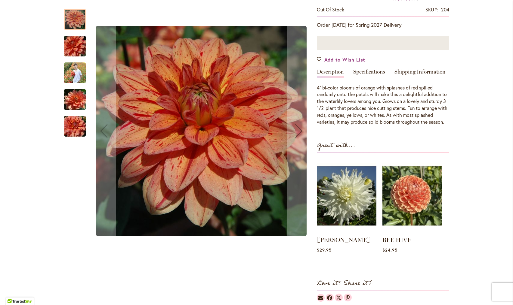
scroll to position [117, 0]
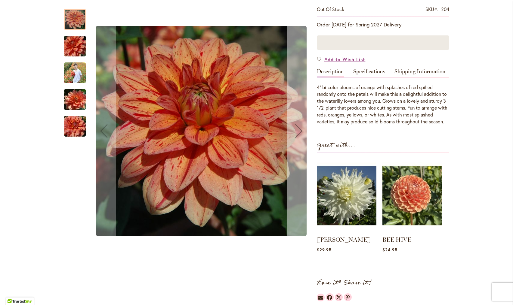
click at [296, 140] on div "Next" at bounding box center [299, 131] width 24 height 24
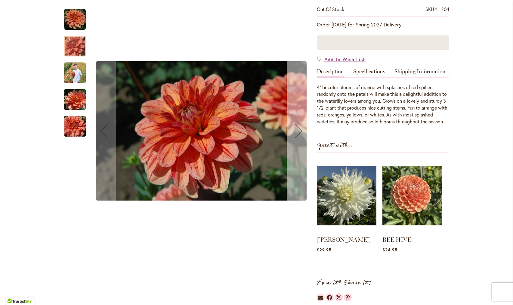
click at [296, 140] on div "Next" at bounding box center [299, 131] width 24 height 24
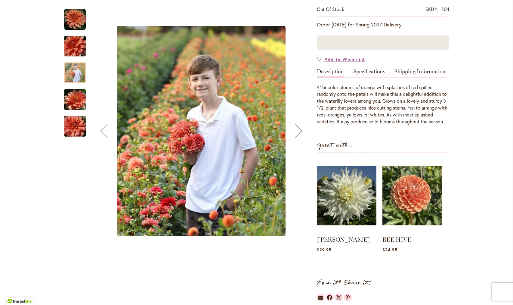
click at [300, 134] on div "Next" at bounding box center [299, 131] width 24 height 24
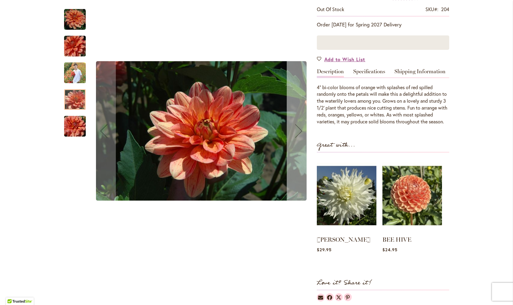
click at [300, 132] on div "Next" at bounding box center [299, 131] width 24 height 24
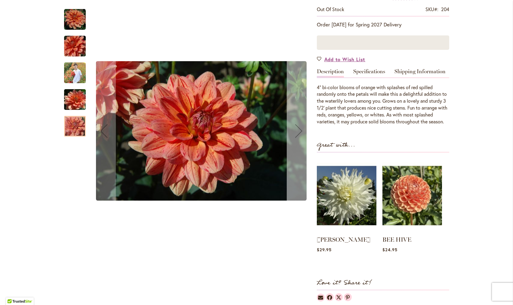
click at [300, 132] on div "Next" at bounding box center [299, 131] width 24 height 24
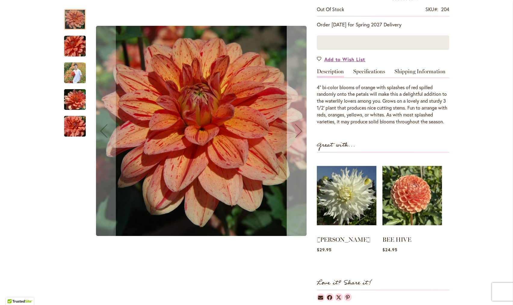
click at [300, 132] on div "Next" at bounding box center [299, 131] width 24 height 24
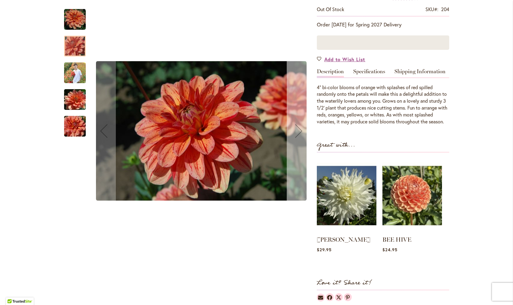
click at [300, 132] on div "Next" at bounding box center [299, 131] width 24 height 24
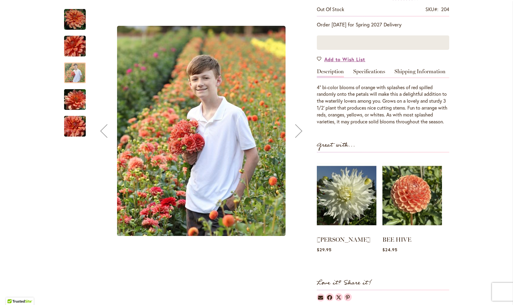
click at [300, 132] on div "Next" at bounding box center [299, 131] width 24 height 24
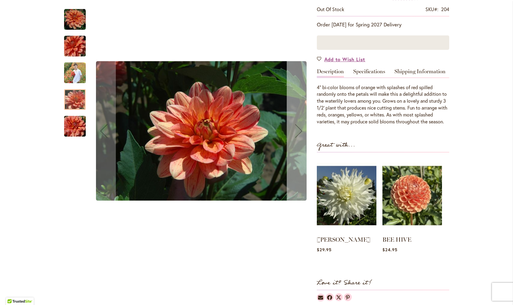
click at [300, 132] on div "Next" at bounding box center [299, 131] width 24 height 24
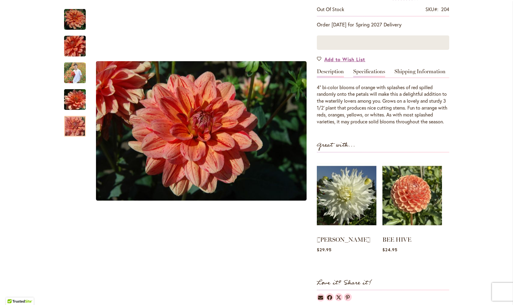
click at [372, 72] on link "Specifications" at bounding box center [369, 73] width 32 height 9
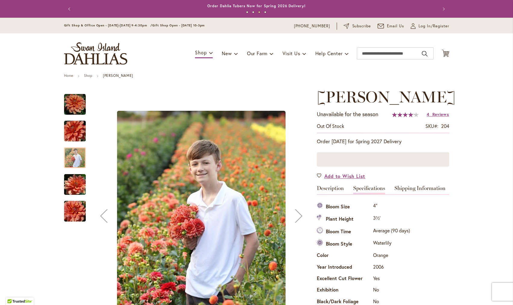
scroll to position [0, 0]
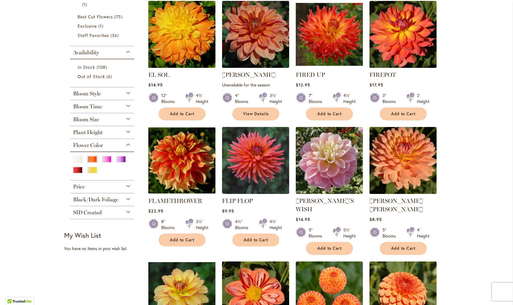
scroll to position [128, 0]
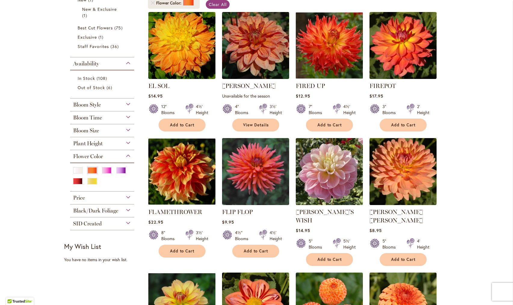
click at [323, 51] on img at bounding box center [329, 45] width 70 height 70
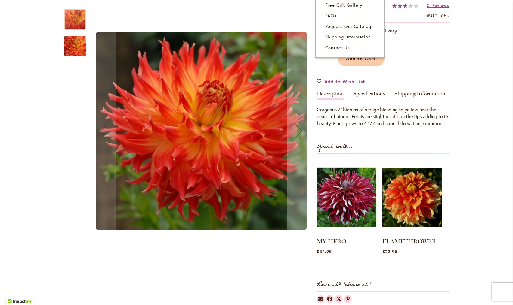
scroll to position [110, 0]
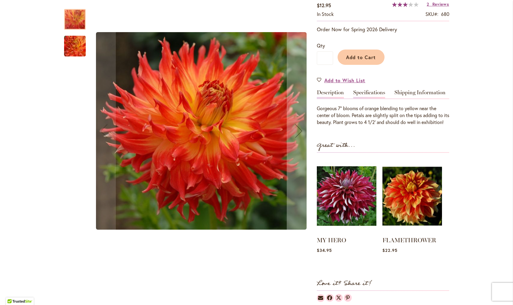
click at [367, 95] on link "Specifications" at bounding box center [369, 94] width 32 height 9
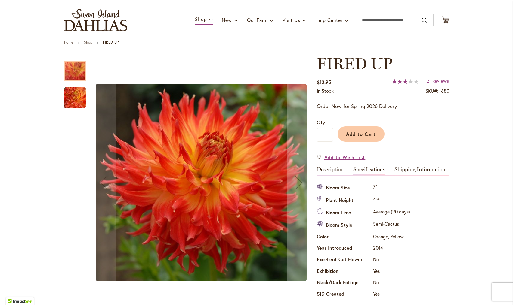
scroll to position [33, 0]
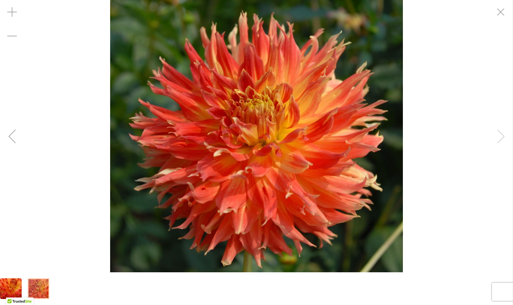
click at [303, 167] on img "FIRED UP" at bounding box center [256, 136] width 293 height 273
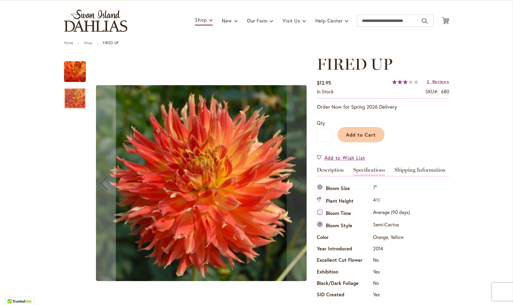
scroll to position [41, 0]
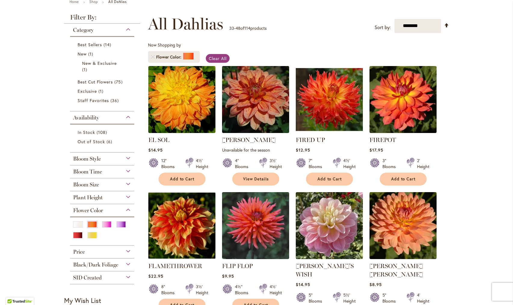
scroll to position [76, 0]
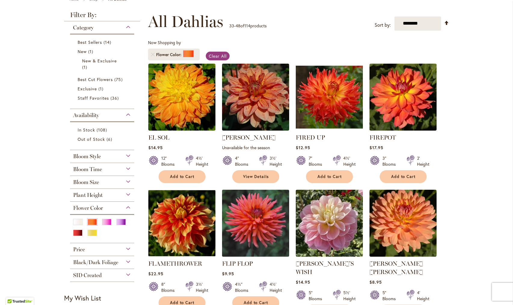
click at [260, 229] on img at bounding box center [255, 223] width 70 height 70
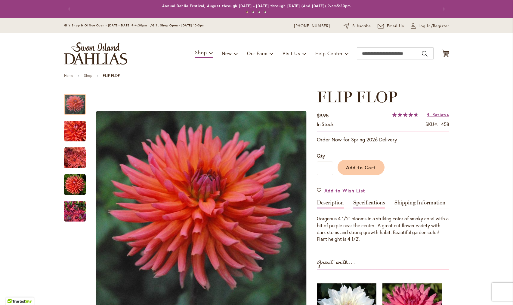
click at [372, 200] on link "Specifications" at bounding box center [369, 204] width 32 height 9
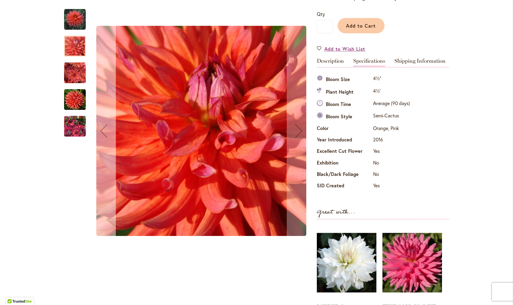
scroll to position [131, 0]
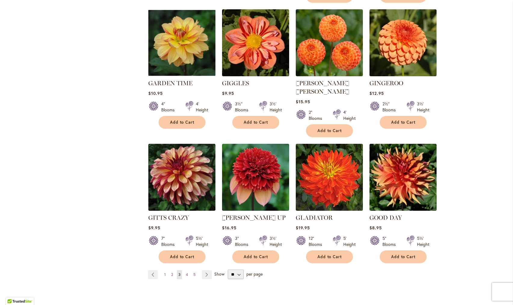
scroll to position [394, 0]
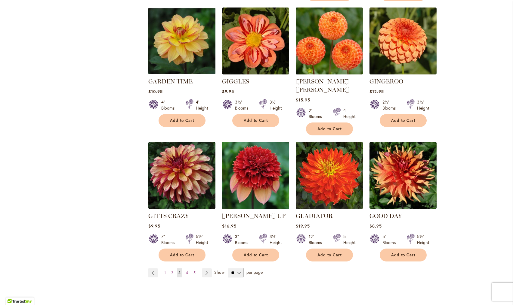
click at [330, 42] on img at bounding box center [329, 41] width 70 height 70
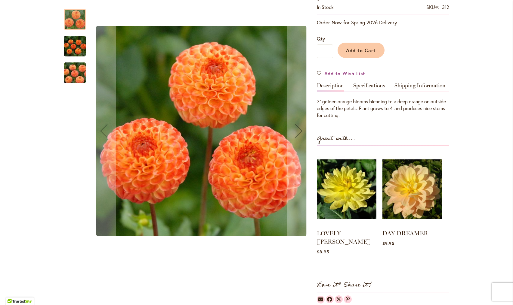
scroll to position [148, 0]
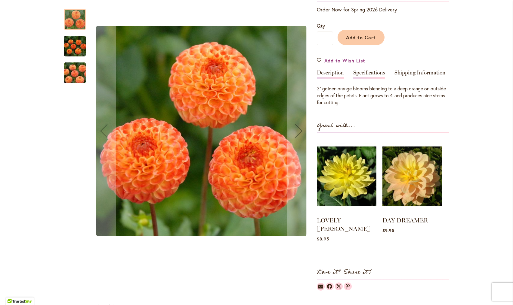
click at [371, 70] on link "Specifications" at bounding box center [369, 74] width 32 height 9
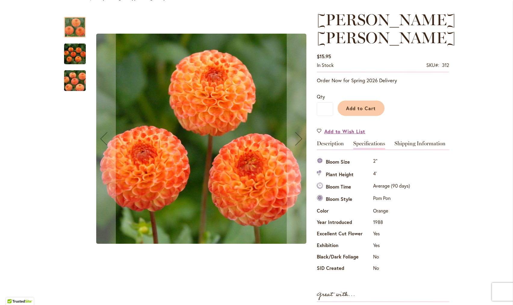
scroll to position [78, 0]
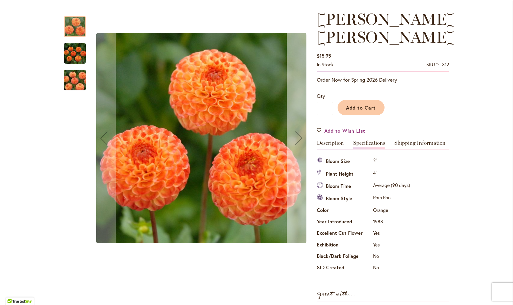
click at [296, 138] on div "Next" at bounding box center [299, 138] width 24 height 24
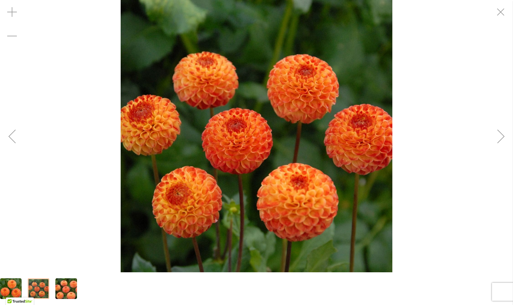
click at [497, 140] on div "Next" at bounding box center [501, 136] width 24 height 24
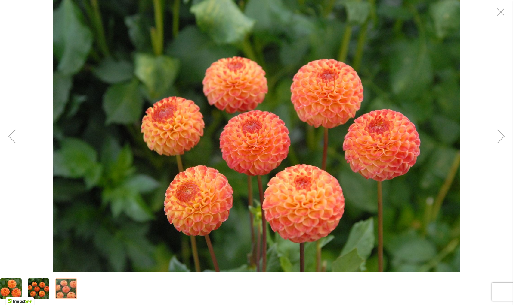
click at [497, 134] on div "Next" at bounding box center [501, 136] width 24 height 24
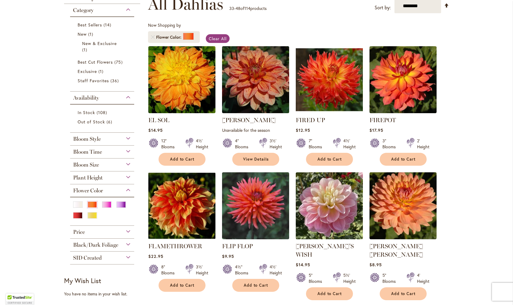
scroll to position [95, 0]
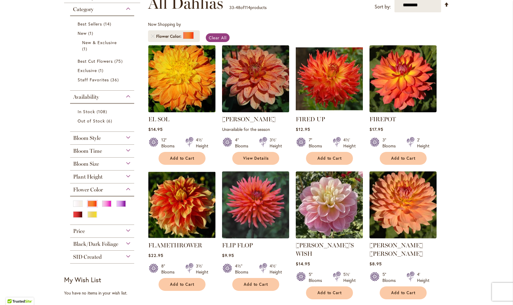
click at [184, 81] on img at bounding box center [181, 79] width 70 height 70
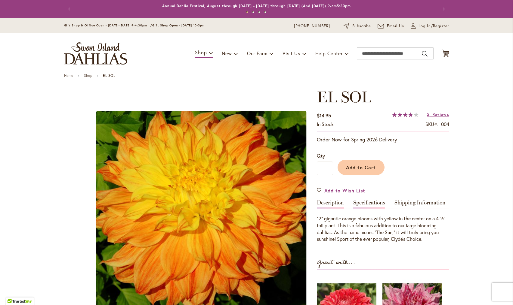
click at [368, 201] on link "Specifications" at bounding box center [369, 204] width 32 height 9
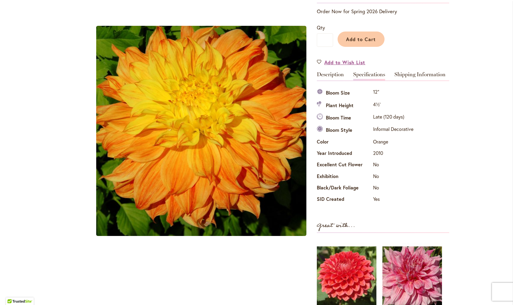
scroll to position [129, 0]
drag, startPoint x: 185, startPoint y: 134, endPoint x: 190, endPoint y: 176, distance: 41.9
click at [190, 176] on img "EL SOL" at bounding box center [201, 131] width 210 height 210
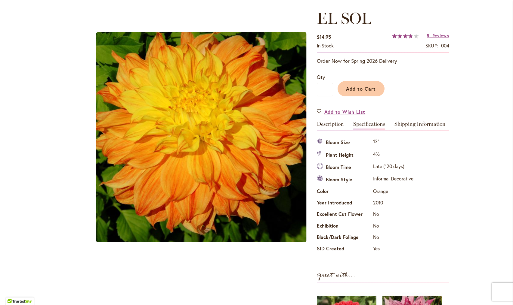
scroll to position [80, 0]
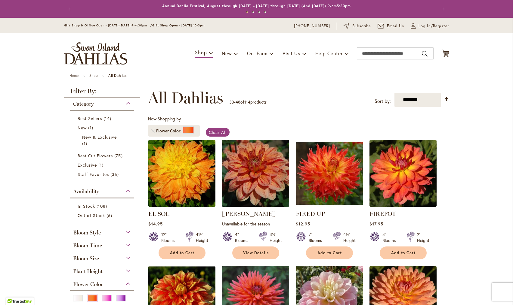
click at [259, 173] on img at bounding box center [255, 173] width 70 height 70
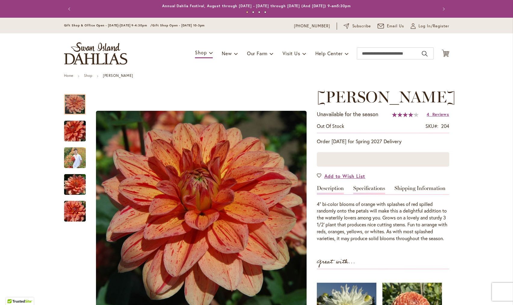
click at [380, 188] on link "Specifications" at bounding box center [369, 190] width 32 height 9
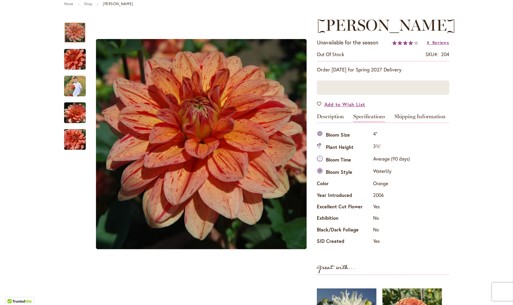
scroll to position [72, 0]
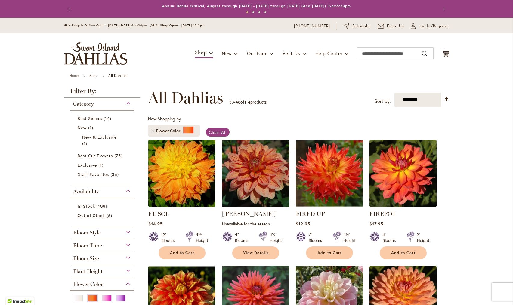
click at [327, 187] on img at bounding box center [329, 173] width 70 height 70
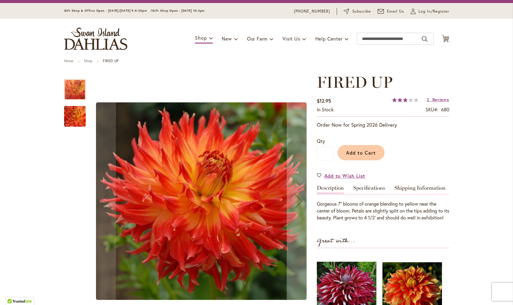
scroll to position [16, 0]
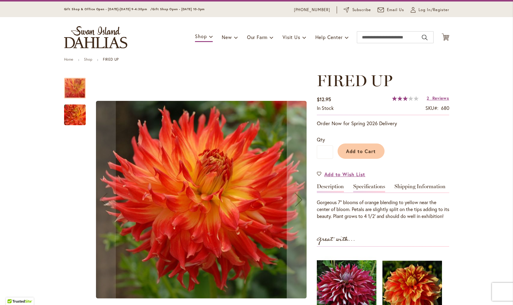
click at [368, 187] on link "Specifications" at bounding box center [369, 188] width 32 height 9
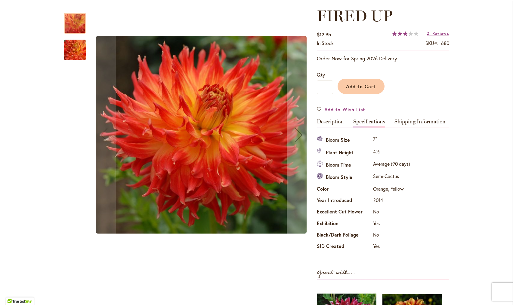
scroll to position [81, 0]
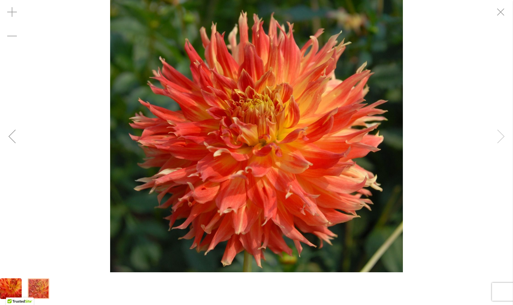
click at [491, 136] on div "FIRED UP" at bounding box center [256, 136] width 513 height 273
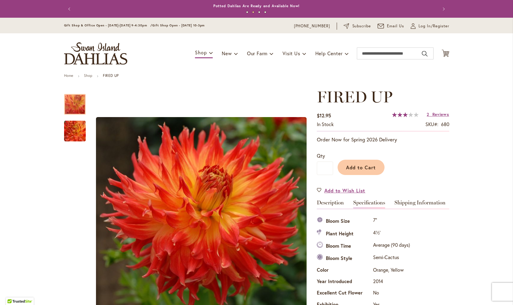
scroll to position [0, 0]
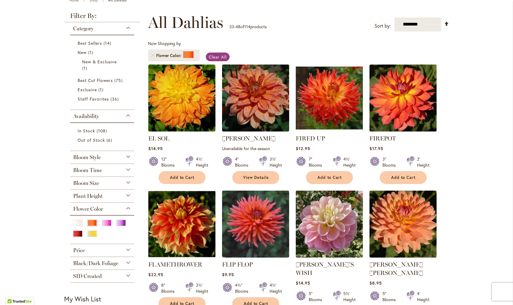
scroll to position [76, 0]
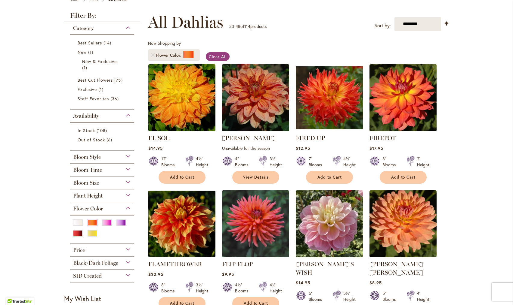
click at [402, 105] on img at bounding box center [402, 98] width 70 height 70
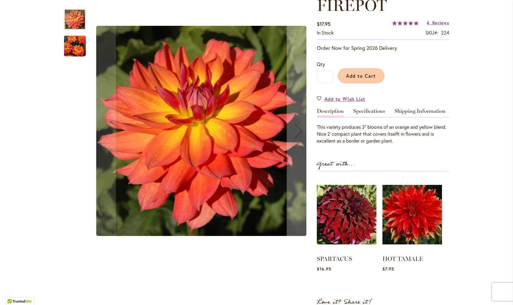
scroll to position [92, 0]
click at [371, 109] on link "Specifications" at bounding box center [369, 112] width 32 height 9
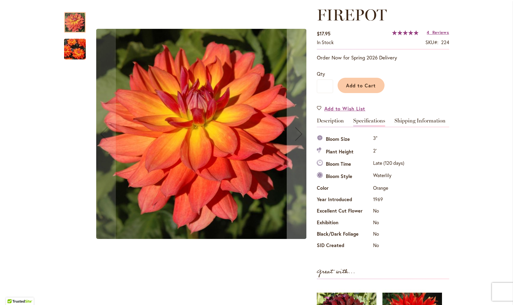
scroll to position [79, 0]
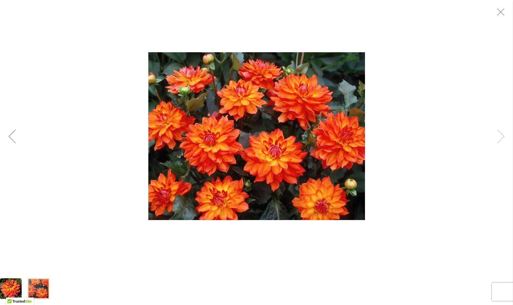
click at [499, 142] on div "FIREPOT" at bounding box center [256, 136] width 513 height 273
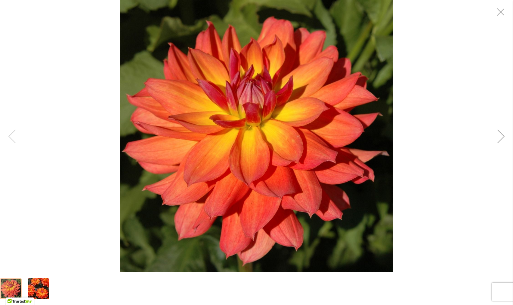
click at [16, 134] on div "FIREPOT" at bounding box center [256, 136] width 513 height 273
click at [8, 138] on div "FIREPOT" at bounding box center [256, 136] width 513 height 273
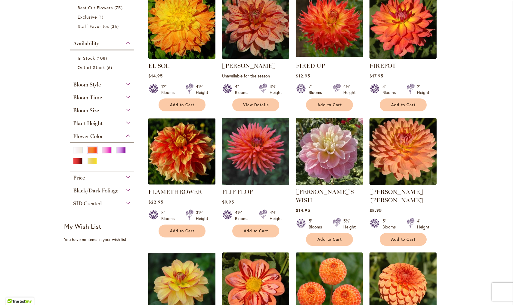
scroll to position [150, 0]
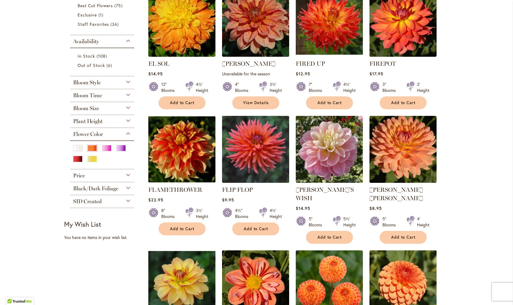
click at [253, 158] on img at bounding box center [255, 149] width 70 height 70
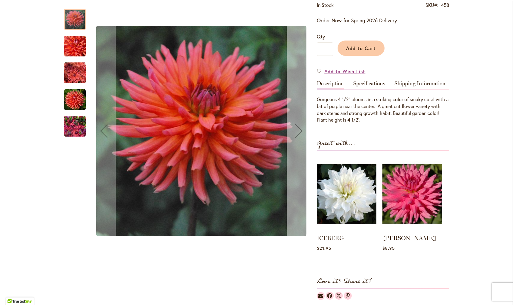
scroll to position [120, 0]
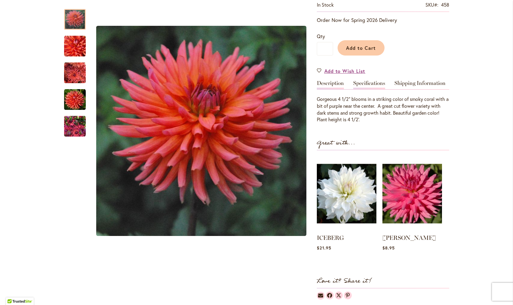
click at [374, 86] on link "Specifications" at bounding box center [369, 85] width 32 height 9
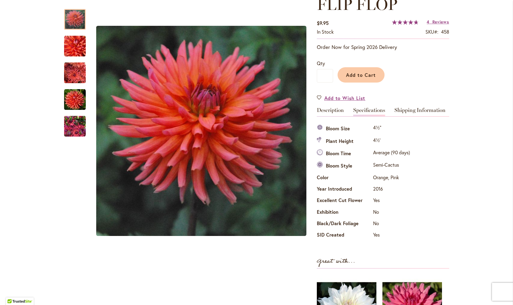
scroll to position [78, 0]
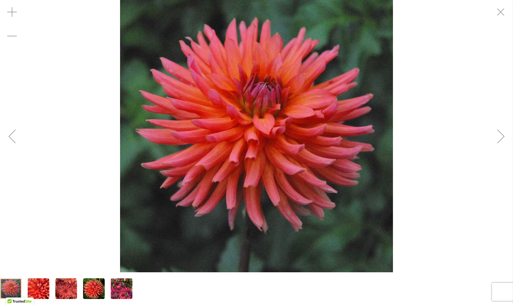
click at [501, 141] on div "Next" at bounding box center [501, 136] width 24 height 24
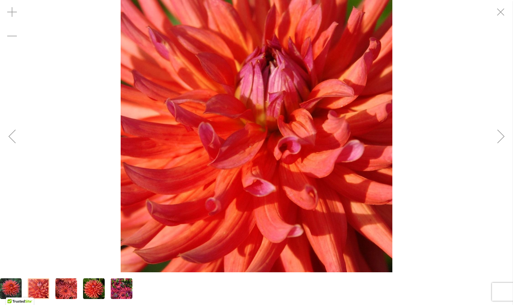
click at [498, 141] on div "Next" at bounding box center [501, 136] width 24 height 24
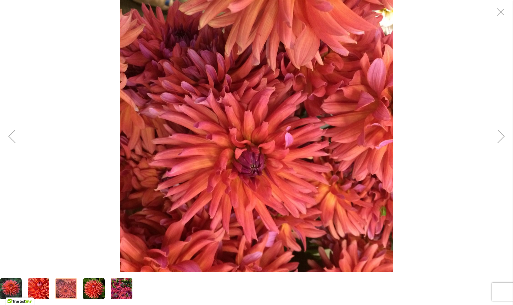
click at [498, 141] on div "Next" at bounding box center [501, 136] width 24 height 24
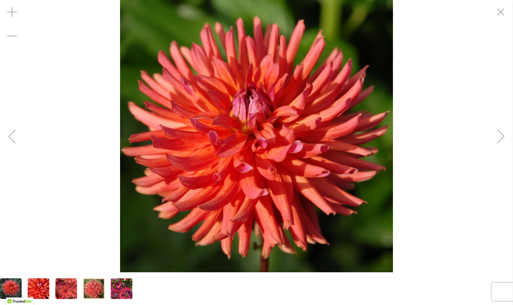
click at [498, 141] on div "Next" at bounding box center [501, 136] width 24 height 24
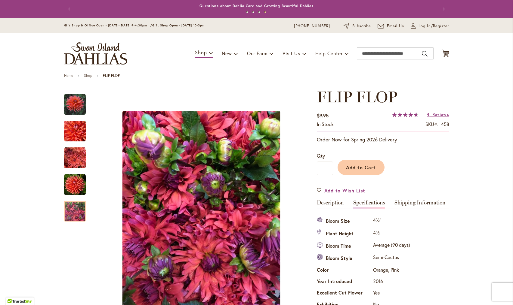
scroll to position [0, 0]
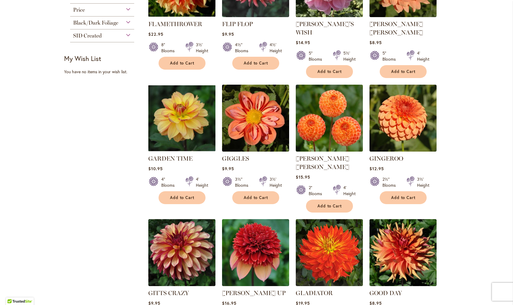
scroll to position [321, 0]
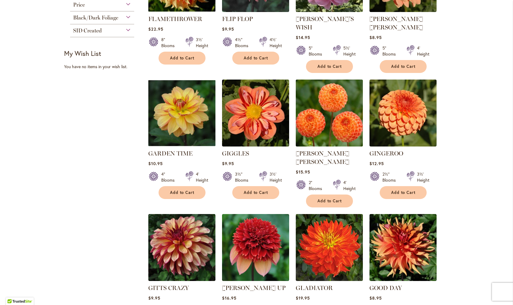
click at [332, 114] on img at bounding box center [329, 113] width 70 height 70
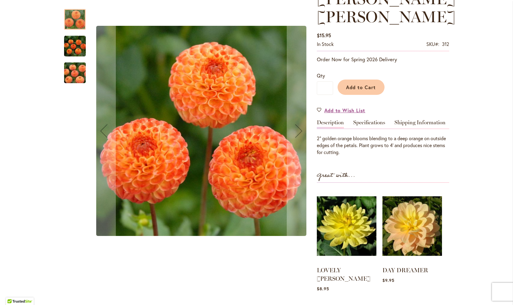
scroll to position [102, 0]
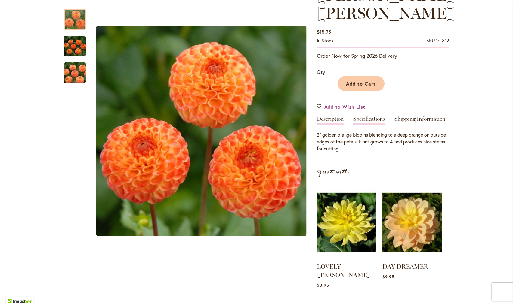
click at [375, 116] on link "Specifications" at bounding box center [369, 120] width 32 height 9
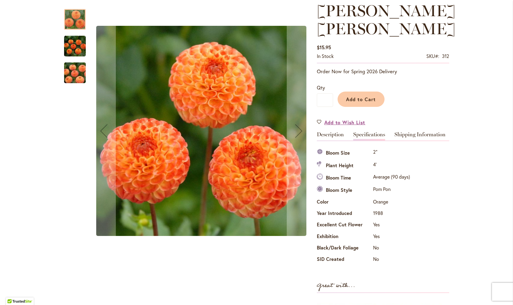
scroll to position [84, 0]
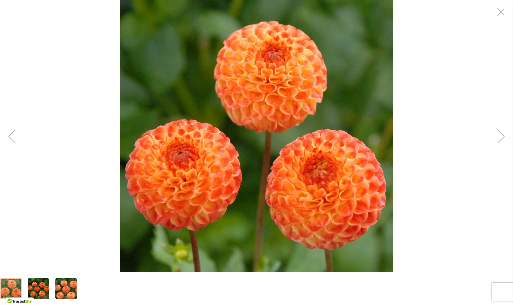
click at [495, 140] on div "Next" at bounding box center [501, 136] width 24 height 24
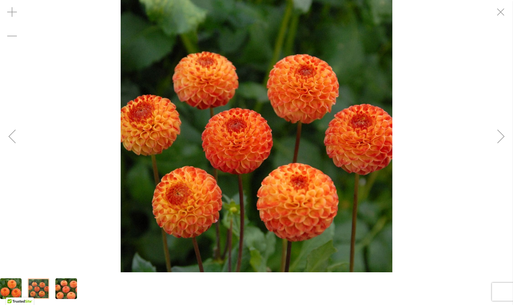
click at [329, 136] on img "GINGER WILLO" at bounding box center [256, 136] width 271 height 273
click at [500, 139] on div "Next" at bounding box center [501, 136] width 24 height 24
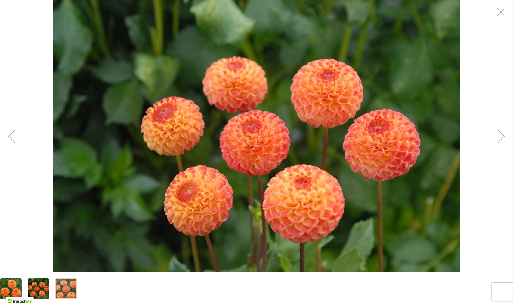
click at [500, 139] on div "Next" at bounding box center [501, 136] width 24 height 24
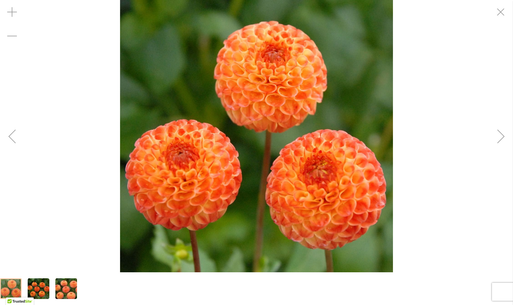
click at [500, 139] on div "Next" at bounding box center [501, 136] width 24 height 24
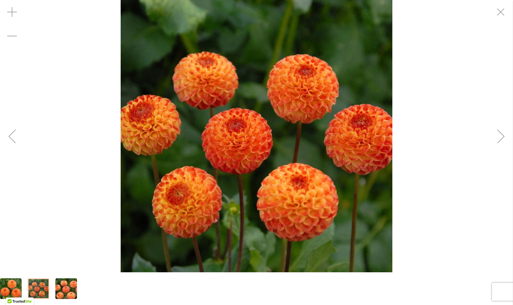
click at [500, 139] on div "Next" at bounding box center [501, 136] width 24 height 24
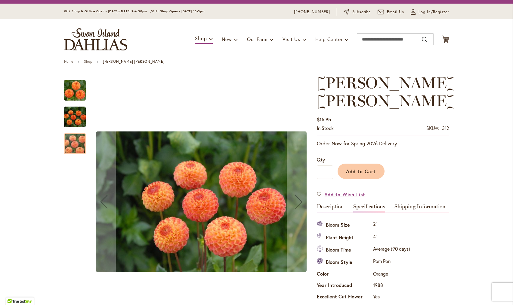
scroll to position [13, 0]
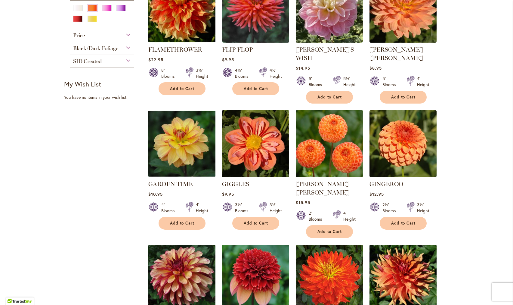
scroll to position [291, 0]
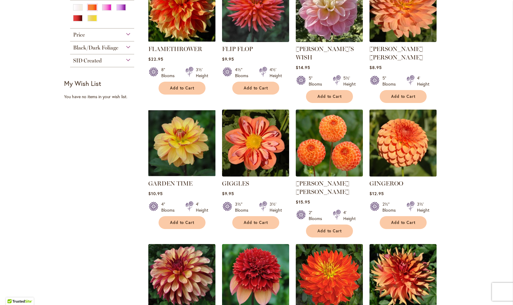
click at [395, 129] on img at bounding box center [402, 143] width 70 height 70
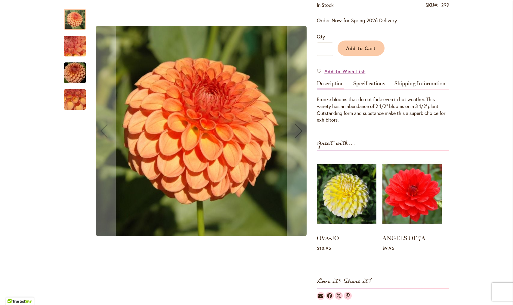
scroll to position [125, 0]
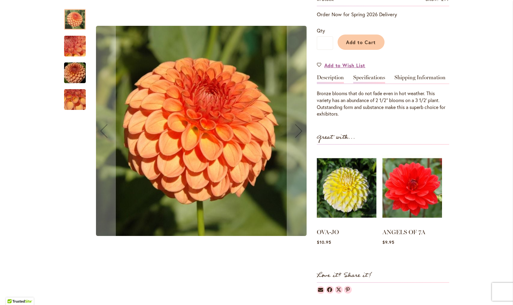
click at [368, 78] on link "Specifications" at bounding box center [369, 79] width 32 height 9
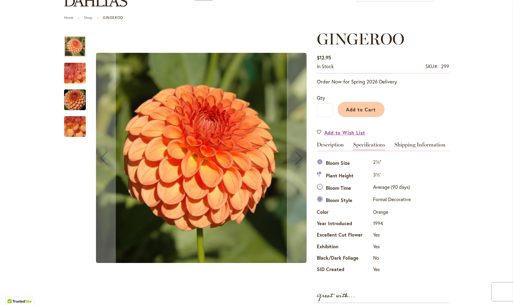
scroll to position [62, 0]
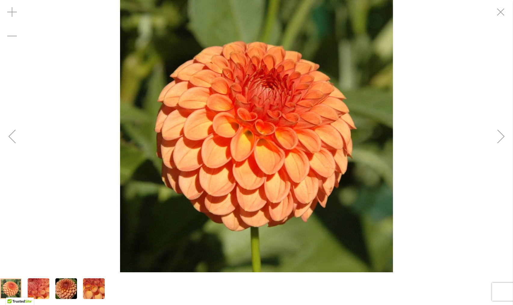
click at [496, 140] on div "Next" at bounding box center [501, 136] width 24 height 24
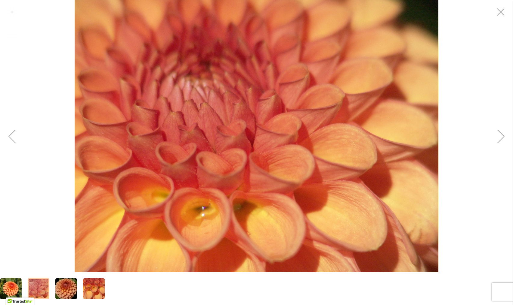
click at [502, 135] on div "Next" at bounding box center [501, 136] width 24 height 24
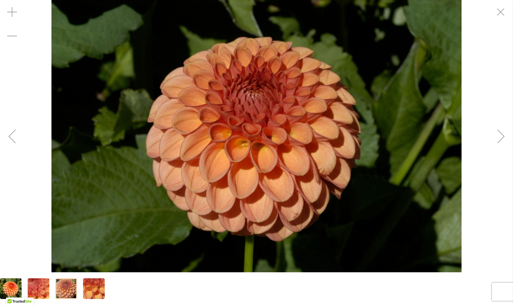
click at [497, 135] on div "Next" at bounding box center [501, 136] width 24 height 24
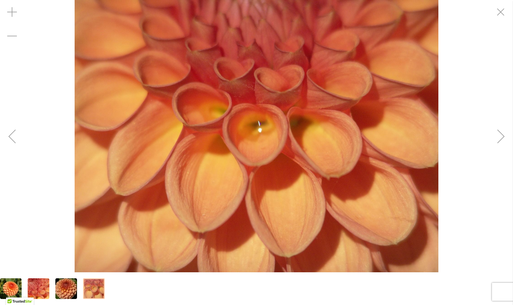
click at [497, 135] on div "Next" at bounding box center [501, 136] width 24 height 24
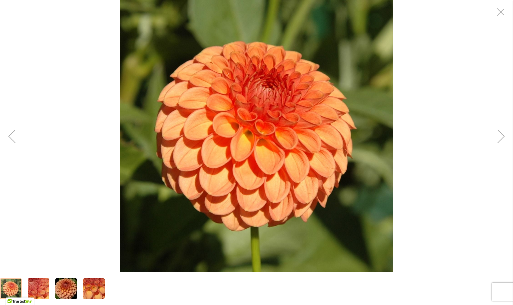
click at [497, 135] on div "Next" at bounding box center [501, 136] width 24 height 24
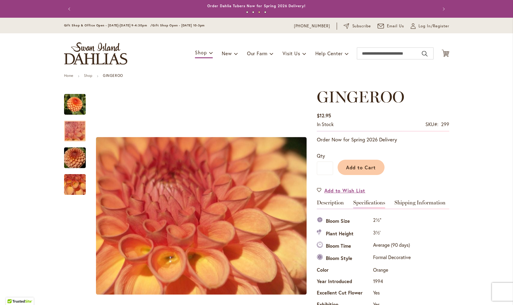
scroll to position [0, 0]
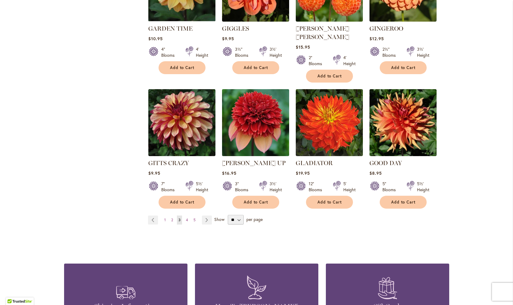
scroll to position [447, 0]
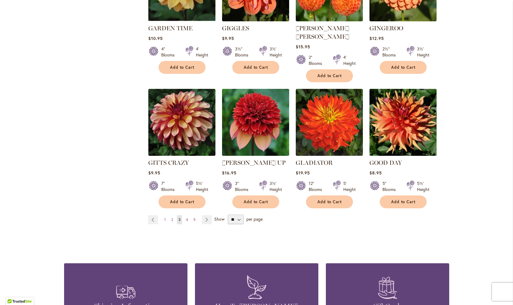
click at [404, 103] on img at bounding box center [402, 122] width 70 height 70
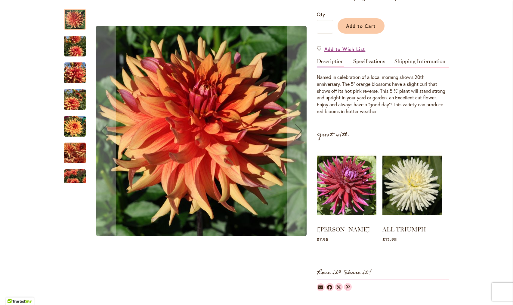
scroll to position [141, 0]
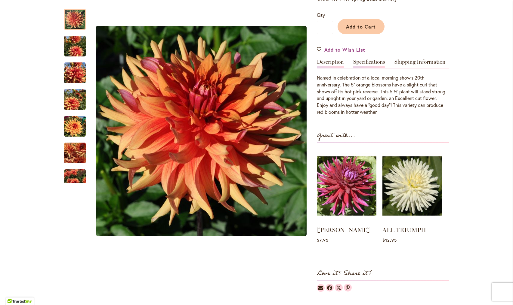
click at [367, 62] on link "Specifications" at bounding box center [369, 63] width 32 height 9
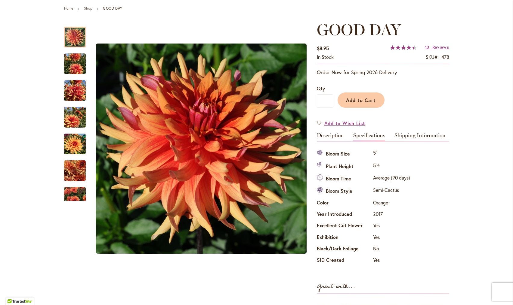
scroll to position [68, 0]
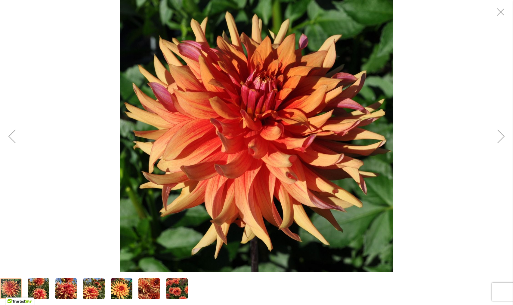
click at [501, 139] on div "Next" at bounding box center [501, 136] width 24 height 24
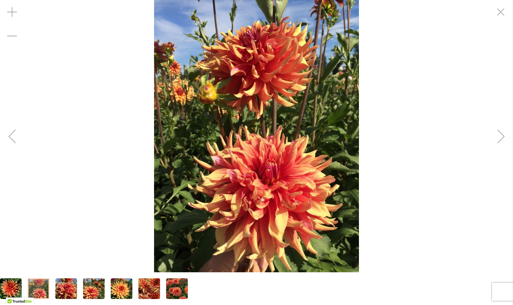
click at [502, 133] on div "Next" at bounding box center [501, 136] width 24 height 24
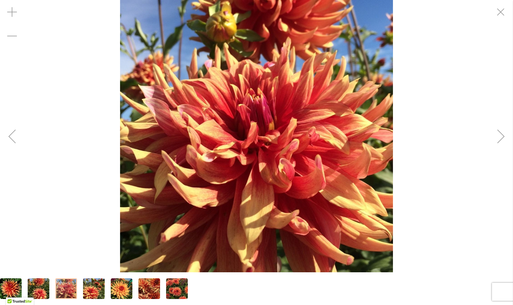
click at [495, 141] on div "Next" at bounding box center [501, 136] width 24 height 24
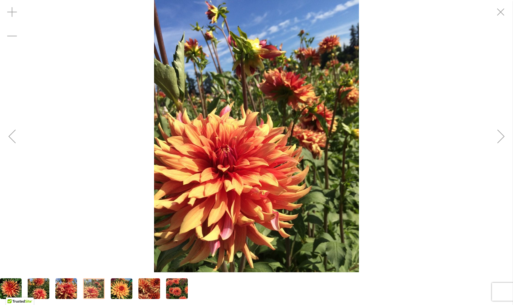
click at [499, 140] on div "Next" at bounding box center [501, 136] width 24 height 24
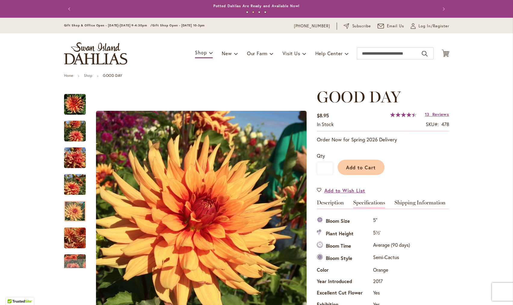
scroll to position [0, 0]
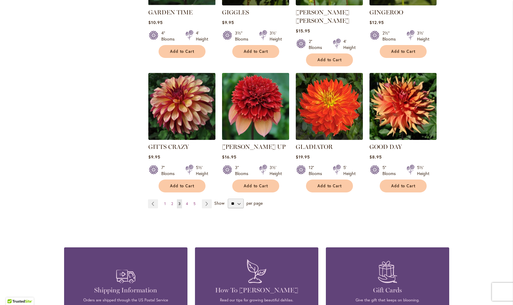
scroll to position [462, 0]
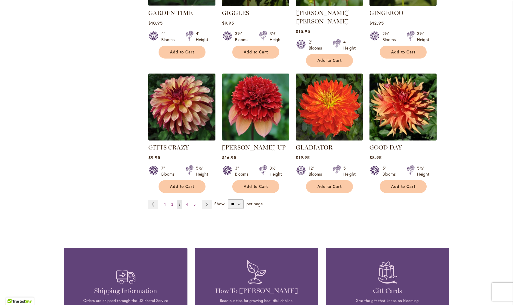
click at [259, 85] on img at bounding box center [255, 107] width 70 height 70
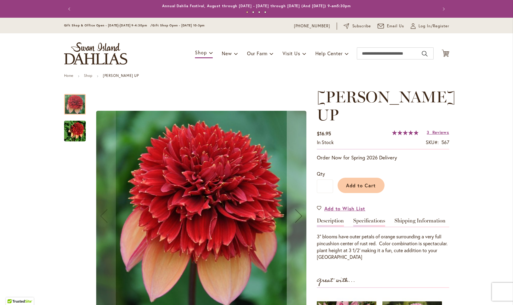
click at [367, 218] on link "Specifications" at bounding box center [369, 222] width 32 height 9
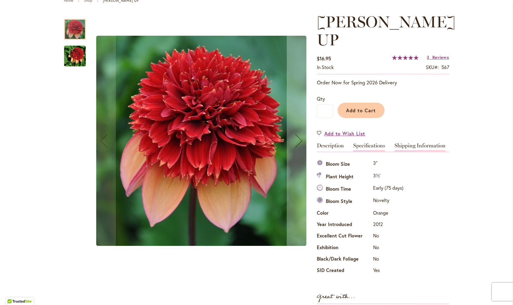
scroll to position [75, 0]
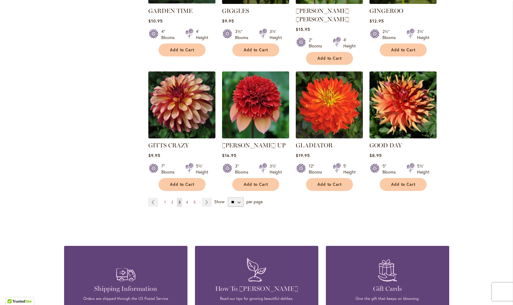
scroll to position [487, 0]
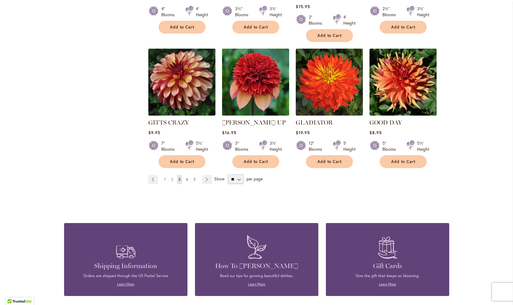
click at [187, 177] on span "4" at bounding box center [187, 179] width 2 height 5
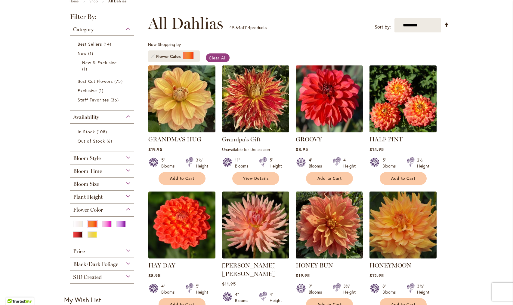
scroll to position [76, 0]
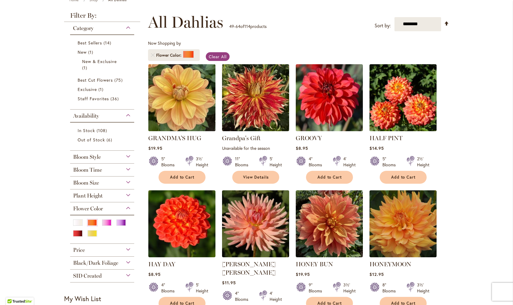
click at [181, 93] on img at bounding box center [181, 98] width 70 height 70
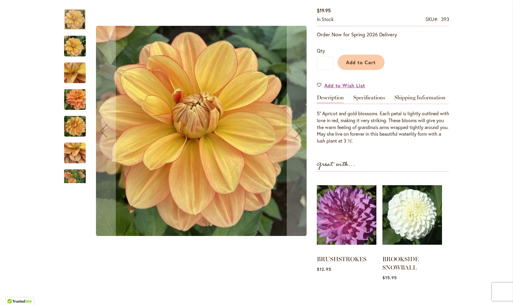
scroll to position [125, 0]
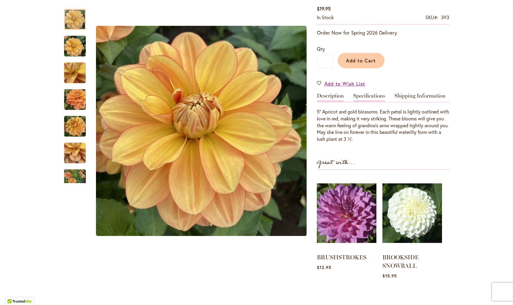
click at [370, 96] on link "Specifications" at bounding box center [369, 97] width 32 height 9
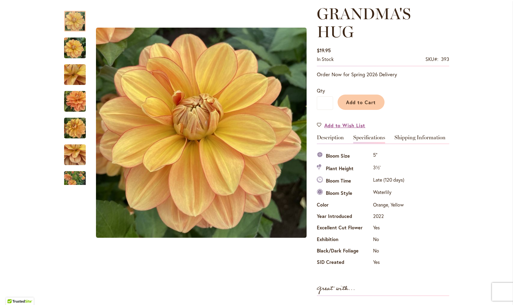
scroll to position [84, 0]
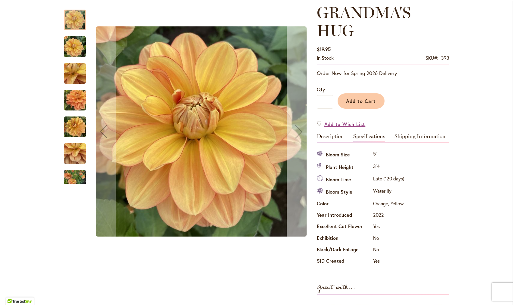
click at [297, 138] on div "Next" at bounding box center [299, 132] width 24 height 24
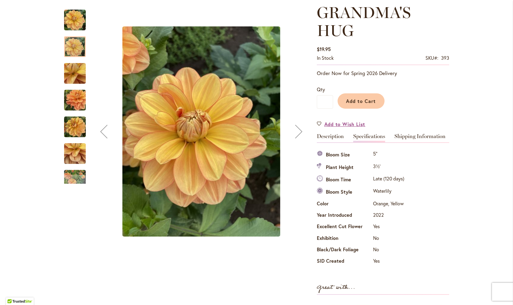
click at [303, 135] on div "Next" at bounding box center [299, 132] width 24 height 24
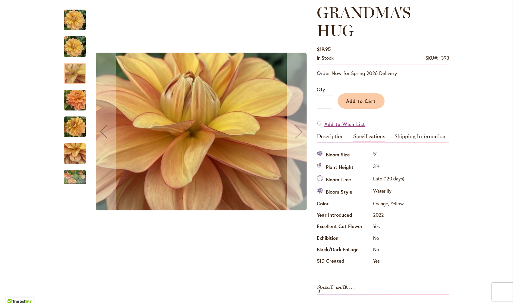
click at [300, 133] on div "Next" at bounding box center [299, 132] width 24 height 24
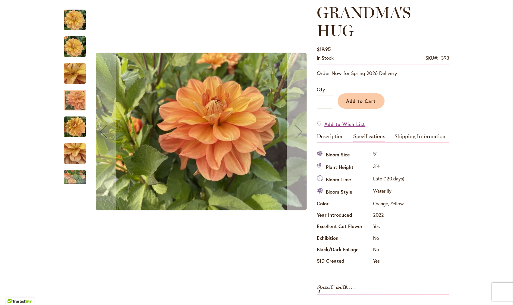
click at [296, 133] on div "Next" at bounding box center [299, 132] width 24 height 24
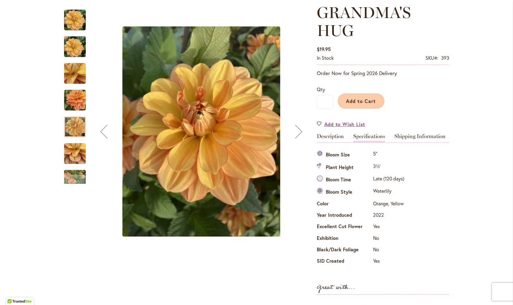
click at [296, 133] on div "Next" at bounding box center [299, 132] width 24 height 24
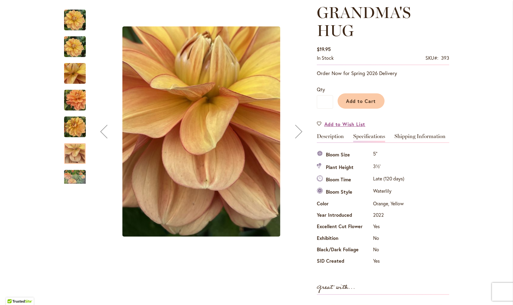
click at [296, 133] on div "Next" at bounding box center [299, 132] width 24 height 24
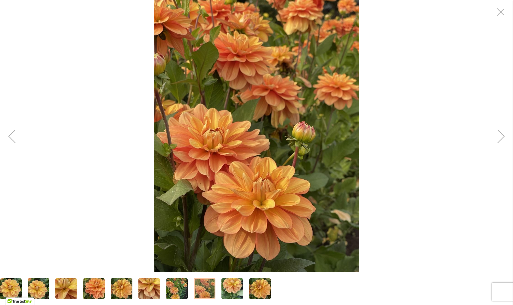
click at [283, 131] on img "GRANDMA'S HUG" at bounding box center [256, 136] width 204 height 273
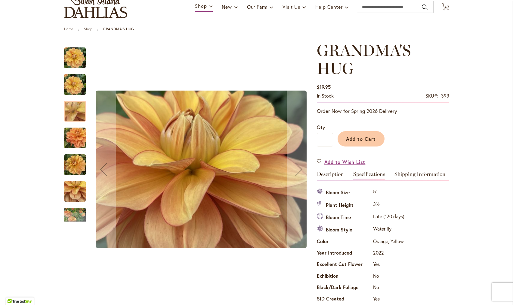
scroll to position [46, 0]
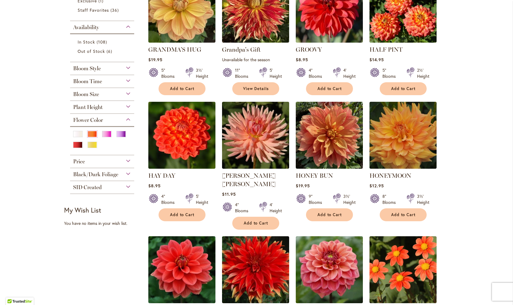
scroll to position [164, 0]
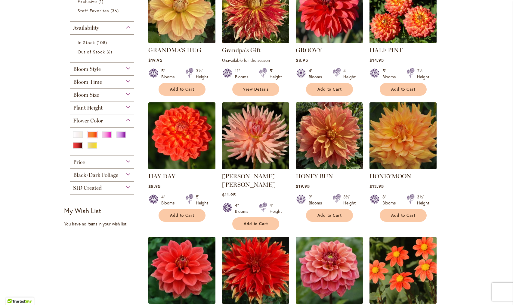
click at [188, 145] on img at bounding box center [181, 136] width 70 height 70
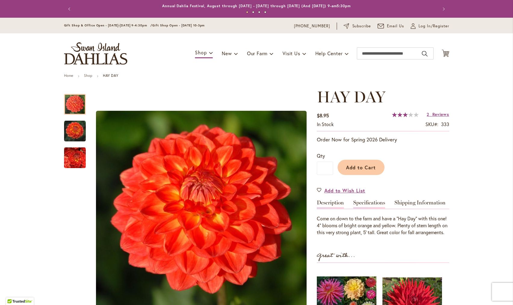
click at [366, 204] on link "Specifications" at bounding box center [369, 204] width 32 height 9
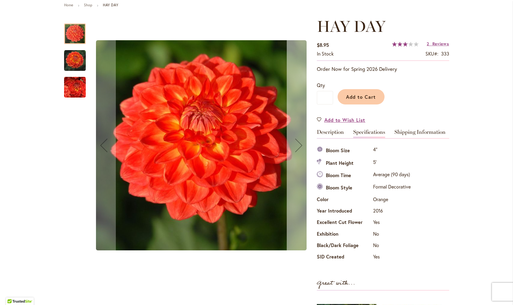
scroll to position [69, 0]
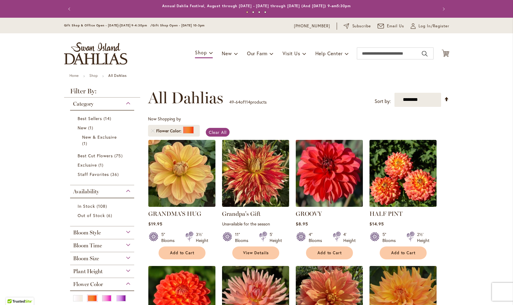
click at [333, 168] on img at bounding box center [329, 173] width 70 height 70
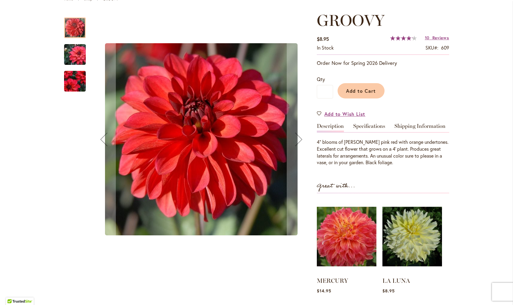
scroll to position [87, 0]
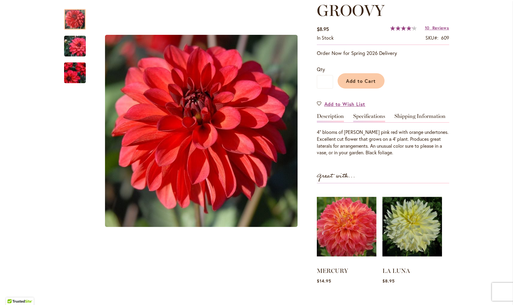
click at [371, 117] on link "Specifications" at bounding box center [369, 118] width 32 height 9
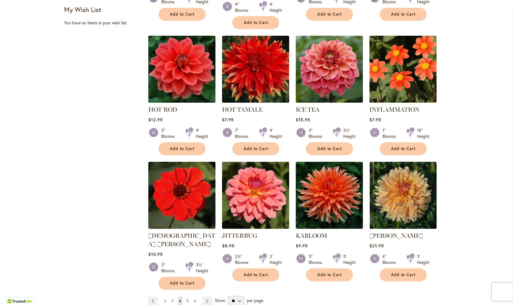
scroll to position [367, 0]
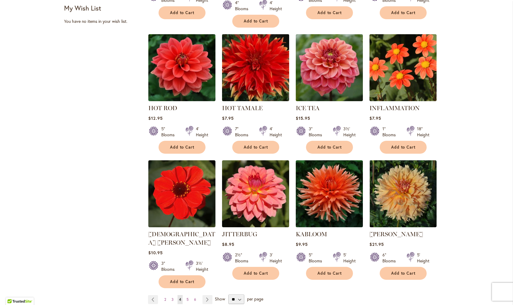
click at [254, 52] on img at bounding box center [255, 67] width 70 height 70
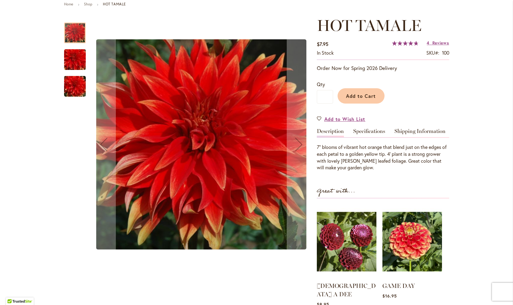
scroll to position [72, 0]
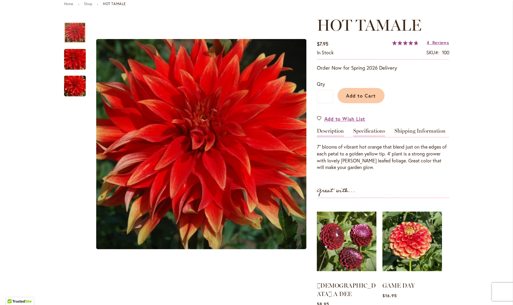
click at [367, 130] on link "Specifications" at bounding box center [369, 132] width 32 height 9
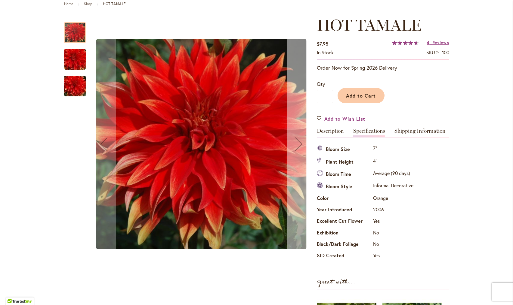
click at [296, 149] on div "Next" at bounding box center [299, 144] width 24 height 24
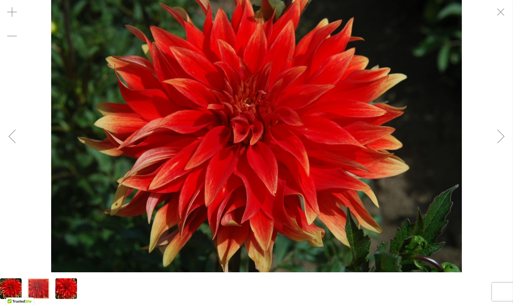
click at [497, 137] on div "Next" at bounding box center [501, 136] width 24 height 24
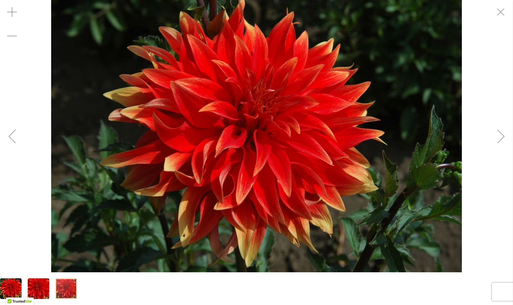
click at [494, 143] on div "Next" at bounding box center [501, 136] width 24 height 24
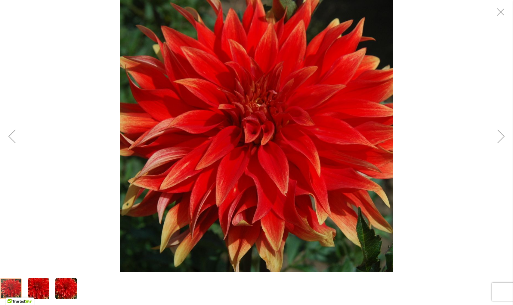
click at [493, 143] on div "Next" at bounding box center [501, 136] width 24 height 24
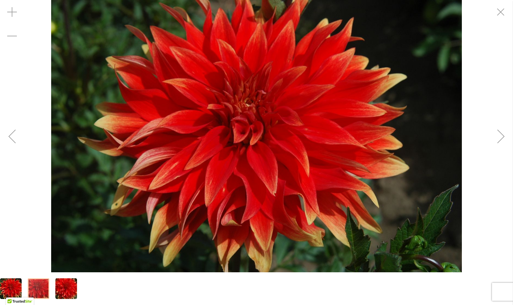
click at [499, 130] on div "Next" at bounding box center [501, 136] width 24 height 24
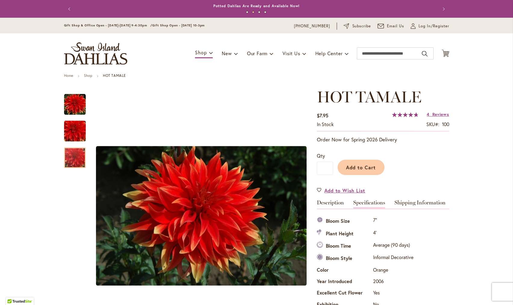
scroll to position [0, 0]
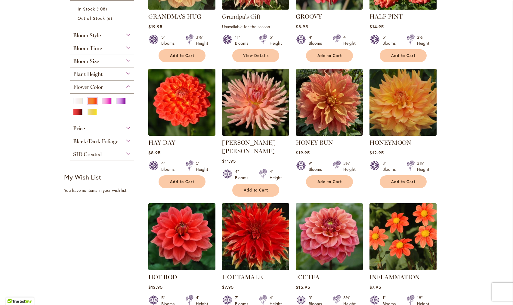
scroll to position [198, 0]
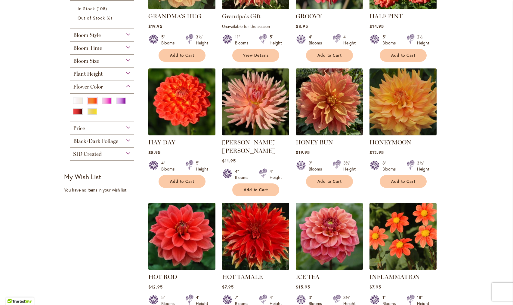
click at [170, 235] on img at bounding box center [181, 236] width 70 height 70
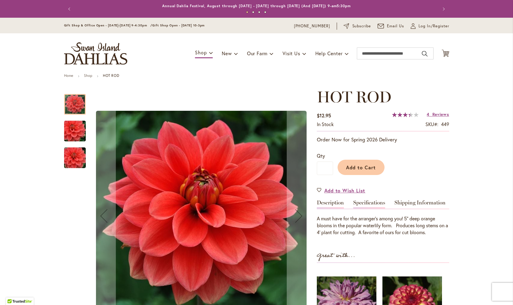
click at [369, 202] on link "Specifications" at bounding box center [369, 204] width 32 height 9
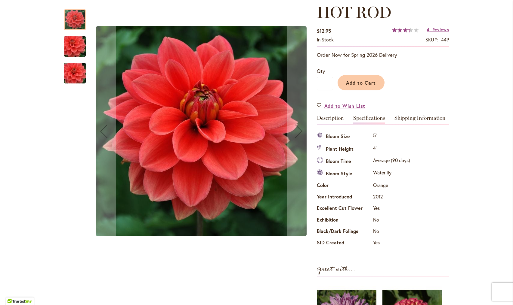
scroll to position [86, 0]
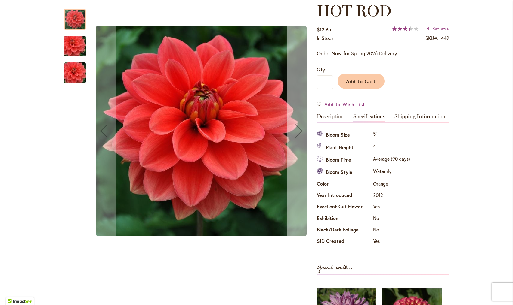
click at [302, 136] on div "Next" at bounding box center [299, 131] width 24 height 24
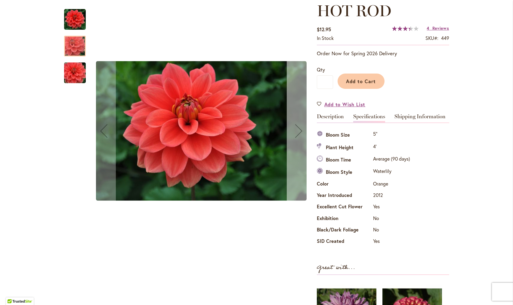
click at [303, 134] on div "Next" at bounding box center [299, 131] width 24 height 24
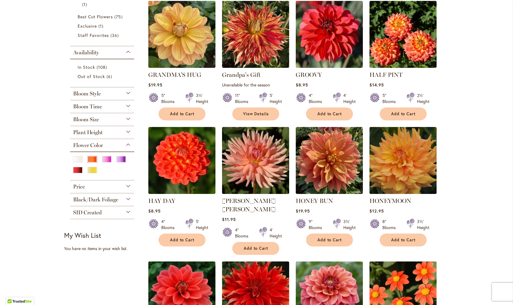
scroll to position [140, 0]
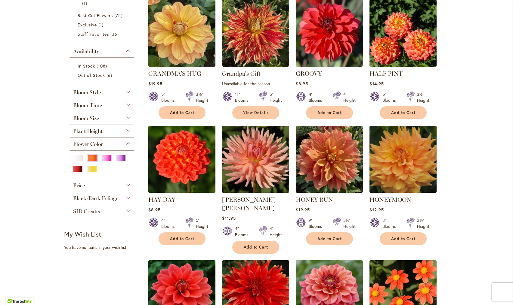
click at [258, 167] on img at bounding box center [255, 159] width 70 height 70
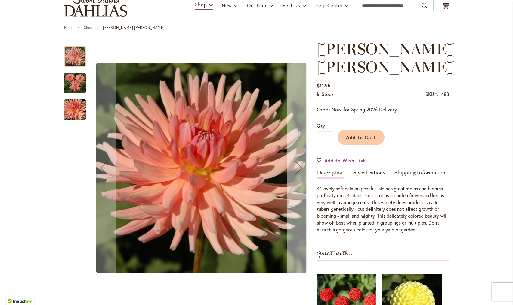
scroll to position [48, 0]
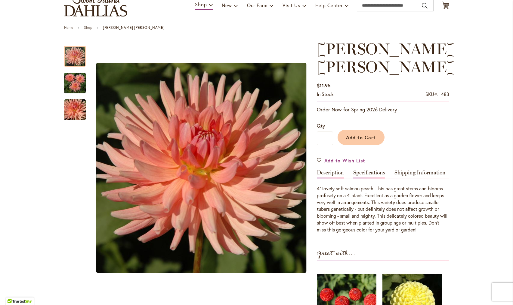
click at [368, 172] on link "Specifications" at bounding box center [369, 174] width 32 height 9
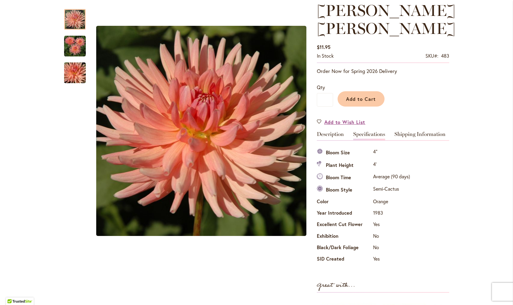
scroll to position [87, 0]
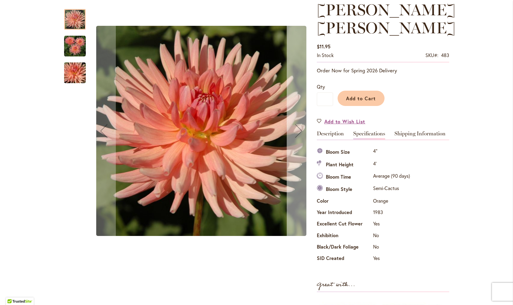
click at [299, 129] on div "Next" at bounding box center [299, 131] width 24 height 24
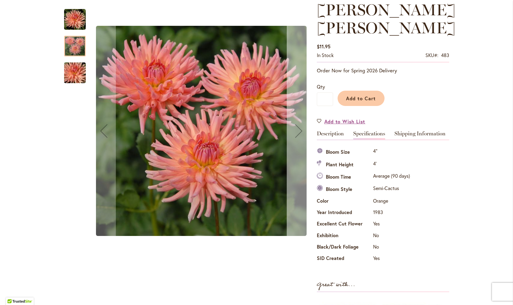
click at [298, 130] on div "Next" at bounding box center [299, 131] width 24 height 24
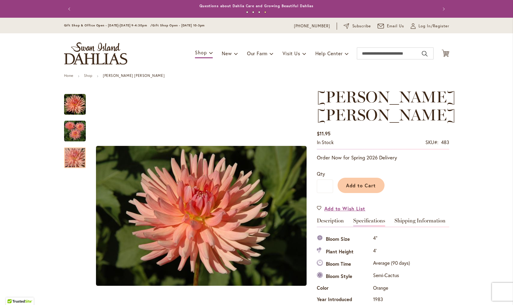
scroll to position [0, 0]
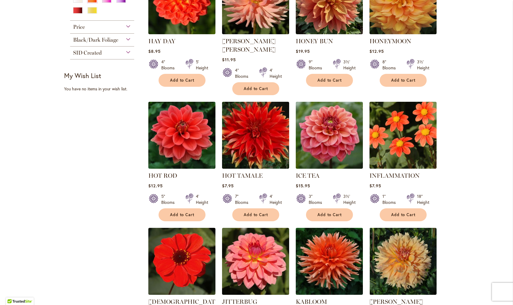
scroll to position [298, 0]
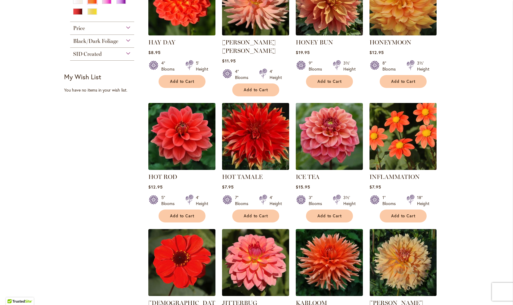
click at [410, 138] on img at bounding box center [402, 136] width 70 height 70
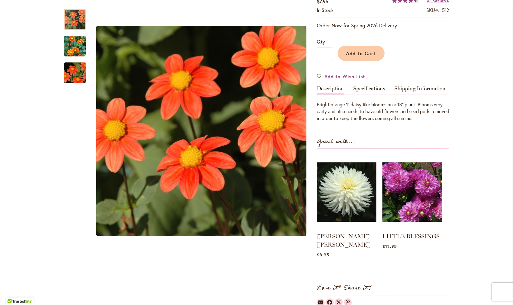
scroll to position [117, 0]
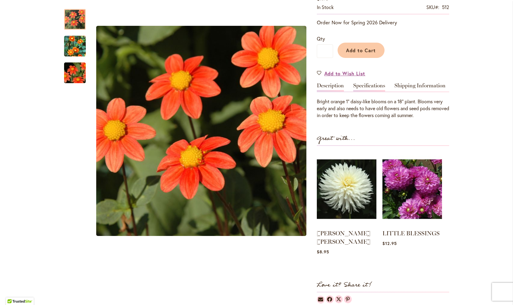
click at [373, 84] on link "Specifications" at bounding box center [369, 87] width 32 height 9
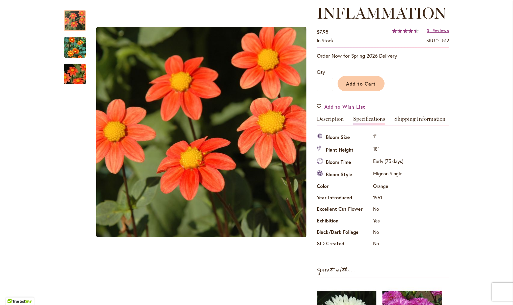
scroll to position [85, 0]
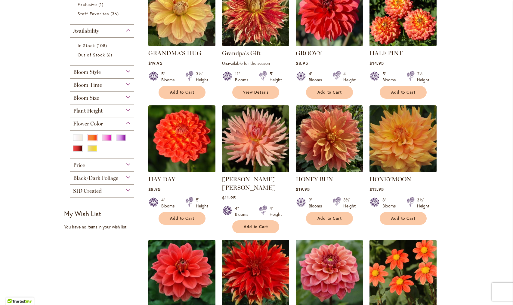
scroll to position [161, 0]
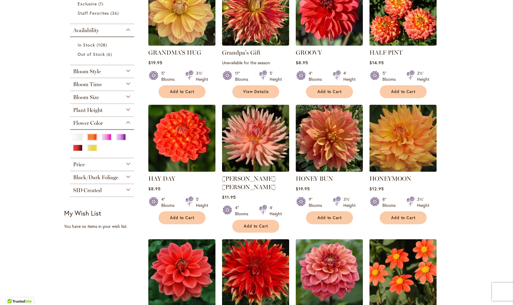
click at [403, 139] on img at bounding box center [402, 138] width 70 height 70
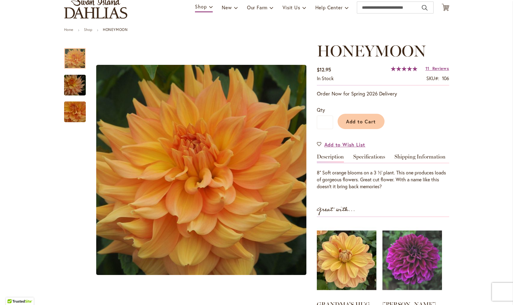
scroll to position [38, 0]
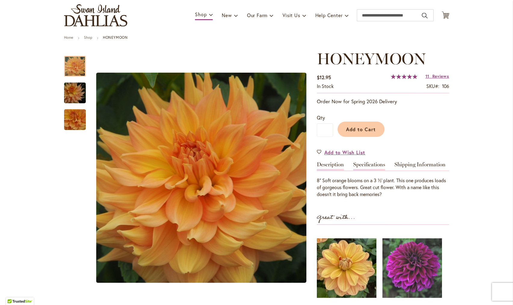
click at [370, 164] on link "Specifications" at bounding box center [369, 166] width 32 height 9
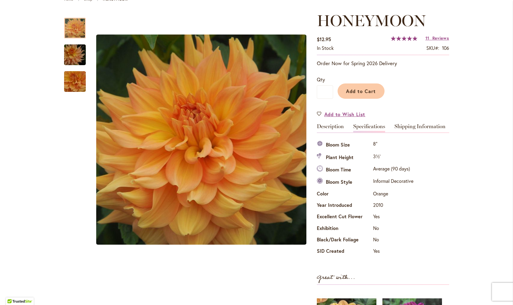
scroll to position [75, 0]
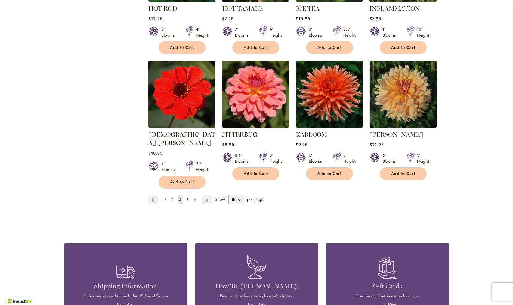
scroll to position [471, 0]
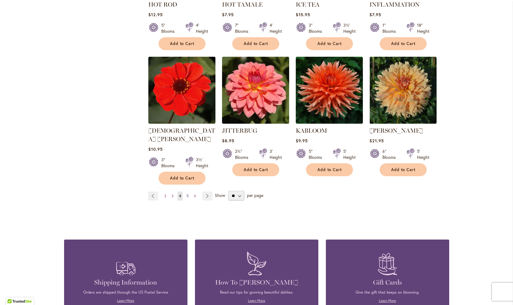
click at [186, 192] on link "Page 5" at bounding box center [187, 196] width 5 height 9
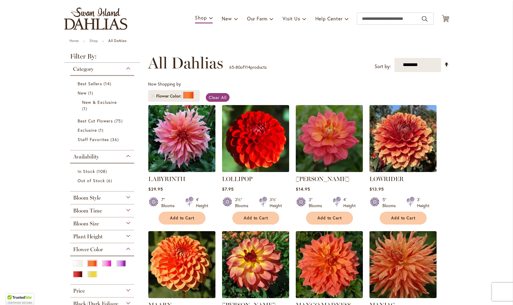
scroll to position [36, 0]
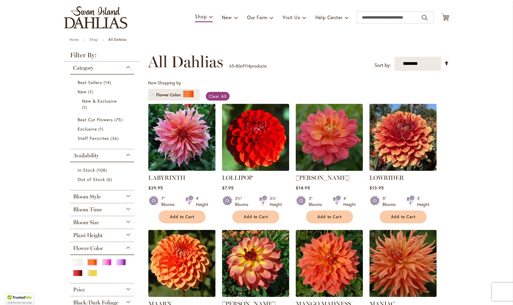
click at [330, 156] on img at bounding box center [329, 137] width 70 height 70
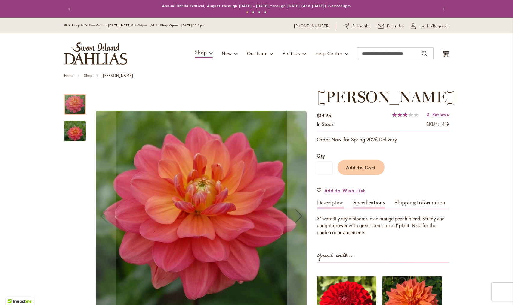
click at [367, 202] on link "Specifications" at bounding box center [369, 204] width 32 height 9
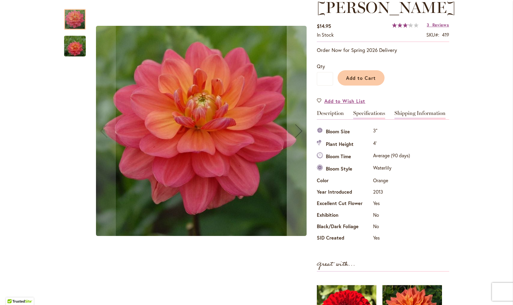
scroll to position [86, 0]
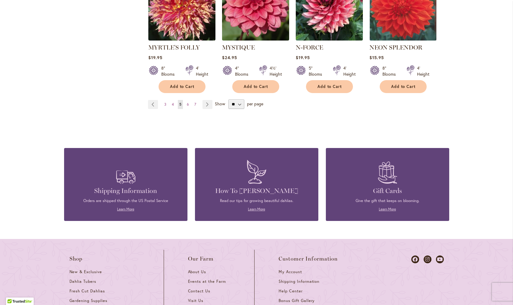
scroll to position [554, 0]
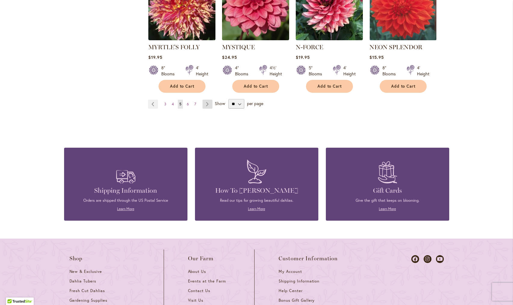
click at [208, 100] on link "Page Next" at bounding box center [207, 104] width 10 height 9
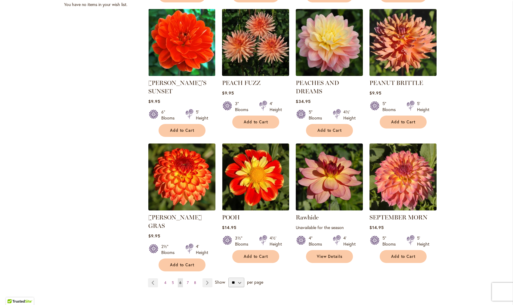
scroll to position [385, 0]
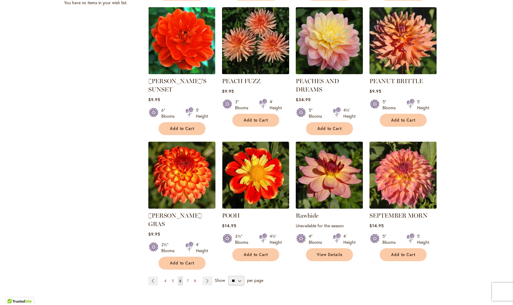
click at [249, 44] on img at bounding box center [255, 40] width 70 height 70
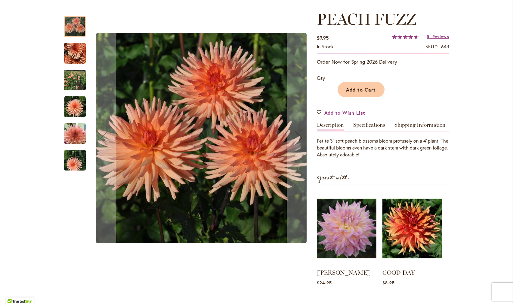
scroll to position [79, 0]
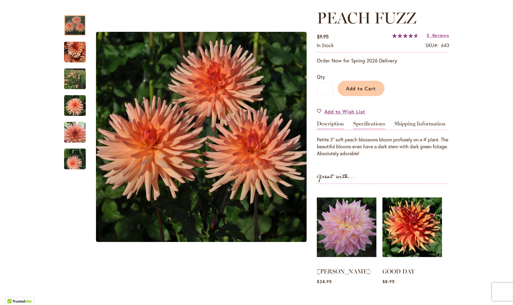
click at [366, 125] on link "Specifications" at bounding box center [369, 125] width 32 height 9
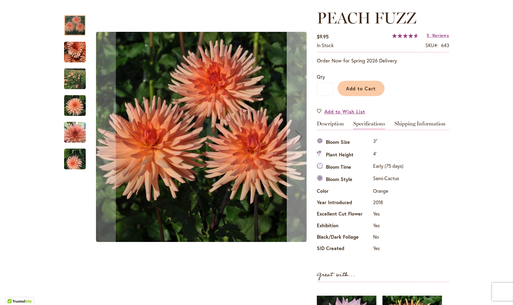
click at [295, 136] on div "Next" at bounding box center [299, 137] width 24 height 24
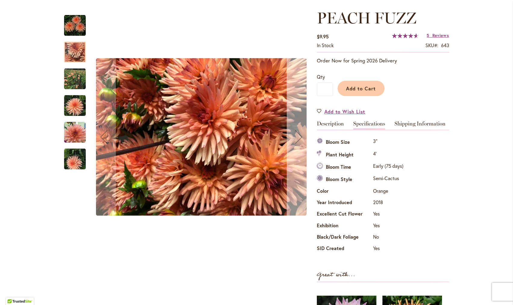
click at [295, 136] on div "Next" at bounding box center [299, 137] width 24 height 24
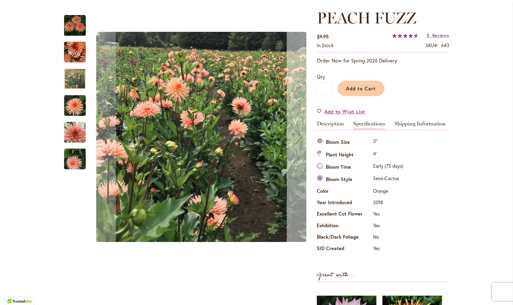
click at [295, 136] on div "Next" at bounding box center [299, 137] width 24 height 24
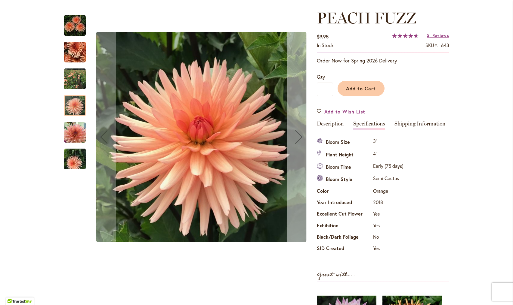
click at [298, 137] on div "Next" at bounding box center [299, 137] width 24 height 24
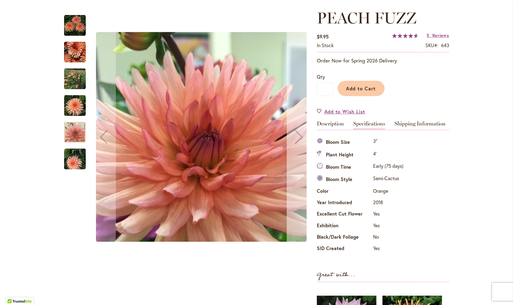
click at [298, 137] on div "Next" at bounding box center [299, 137] width 24 height 24
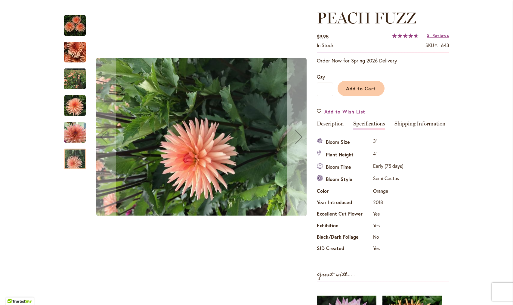
click at [298, 137] on div "Next" at bounding box center [299, 137] width 24 height 24
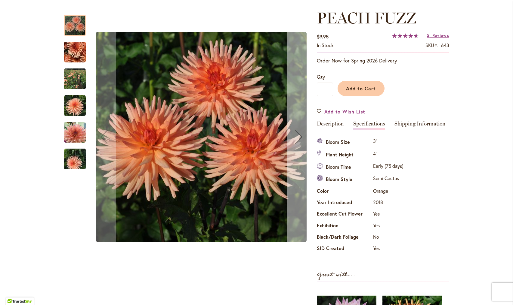
click at [298, 137] on div "Next" at bounding box center [299, 137] width 24 height 24
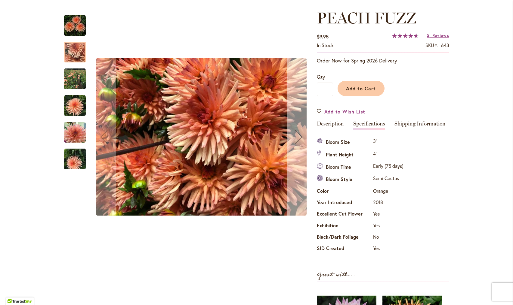
click at [298, 137] on div "Next" at bounding box center [299, 137] width 24 height 24
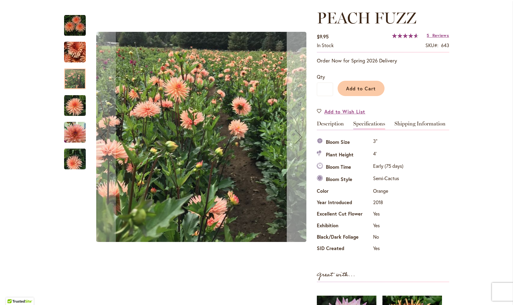
click at [298, 137] on div "Next" at bounding box center [299, 137] width 24 height 24
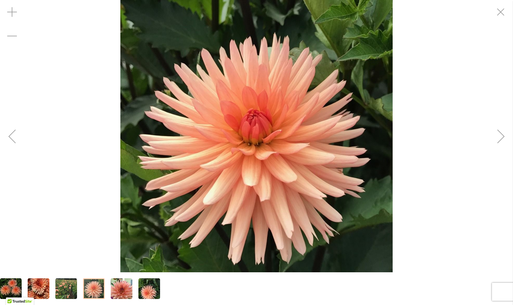
click at [195, 130] on img "PEACH FUZZ" at bounding box center [256, 136] width 272 height 273
click at [254, 143] on img "PEACH FUZZ" at bounding box center [256, 136] width 272 height 273
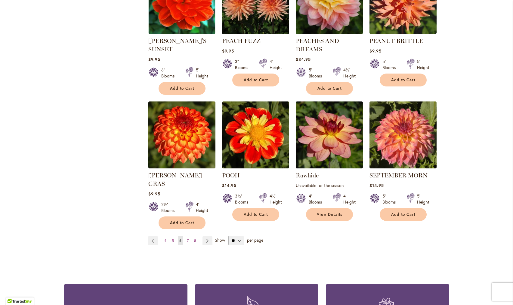
scroll to position [436, 0]
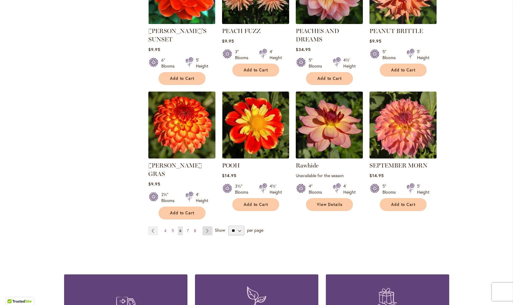
click at [206, 227] on link "Page Next" at bounding box center [207, 231] width 10 height 9
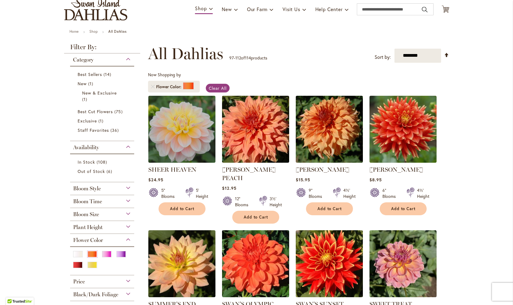
scroll to position [48, 0]
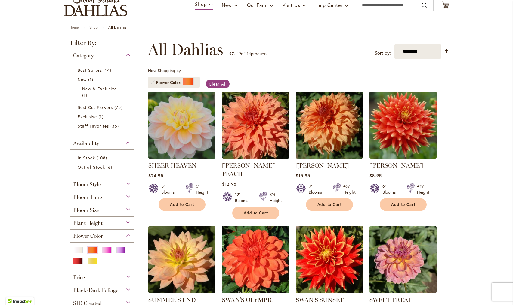
click at [179, 122] on img at bounding box center [181, 125] width 70 height 70
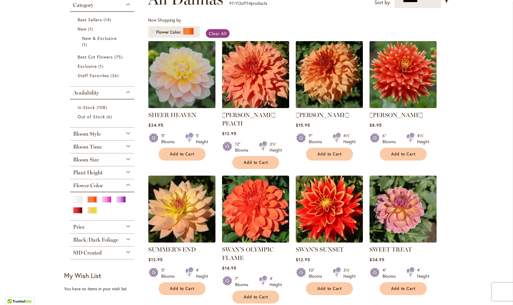
scroll to position [101, 0]
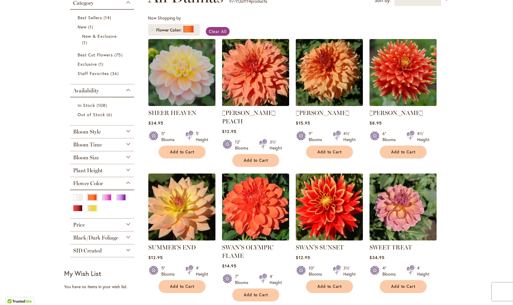
click at [176, 188] on img at bounding box center [181, 207] width 70 height 70
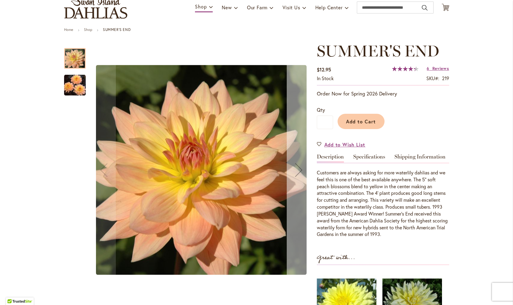
scroll to position [47, 0]
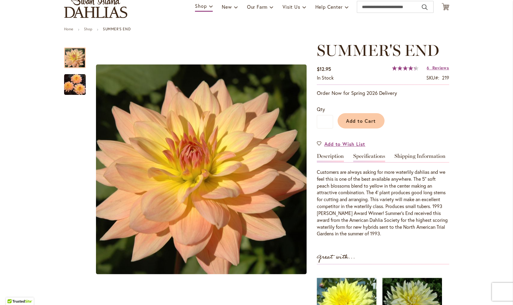
click at [373, 157] on link "Specifications" at bounding box center [369, 158] width 32 height 9
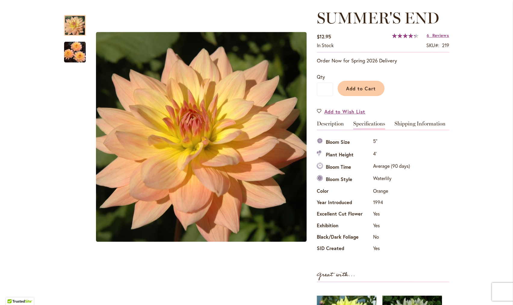
scroll to position [80, 0]
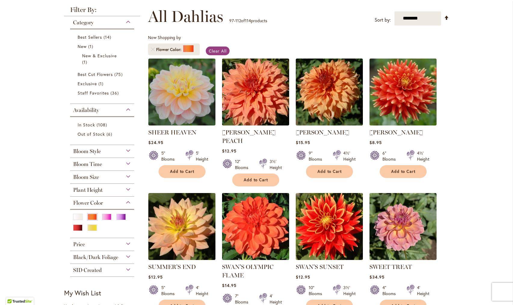
scroll to position [117, 0]
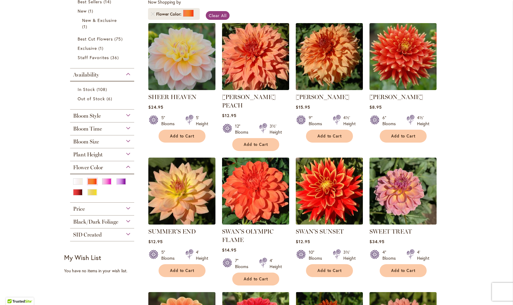
click at [182, 63] on img at bounding box center [181, 56] width 70 height 70
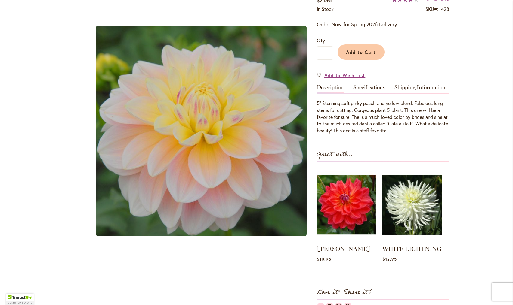
scroll to position [127, 0]
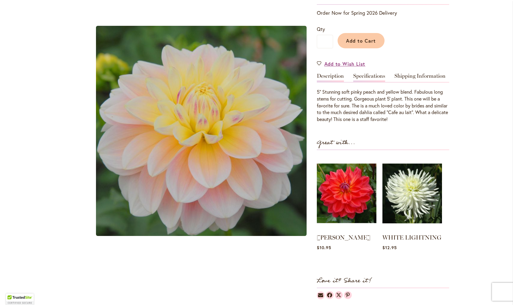
click at [376, 73] on link "Specifications" at bounding box center [369, 77] width 32 height 9
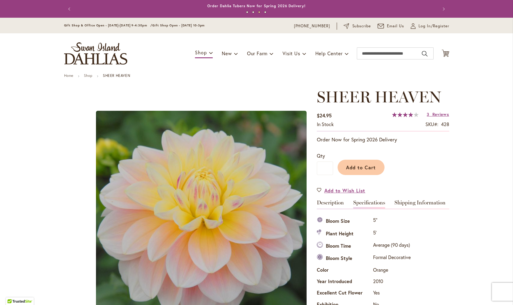
scroll to position [0, 0]
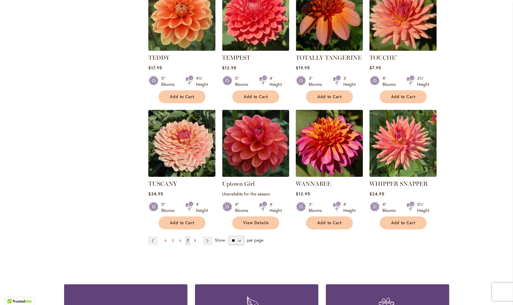
scroll to position [428, 0]
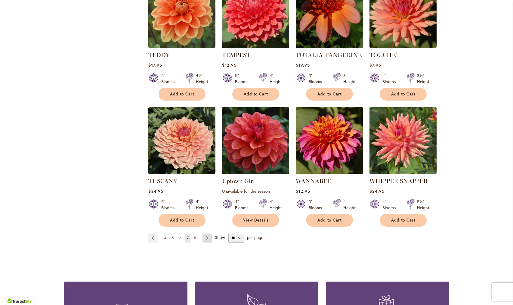
click at [207, 234] on link "Page Next" at bounding box center [207, 238] width 10 height 9
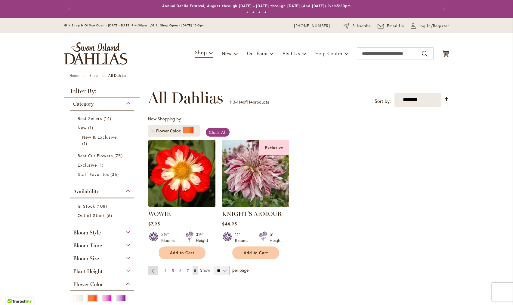
click at [154, 272] on link "Page Previous" at bounding box center [153, 271] width 10 height 9
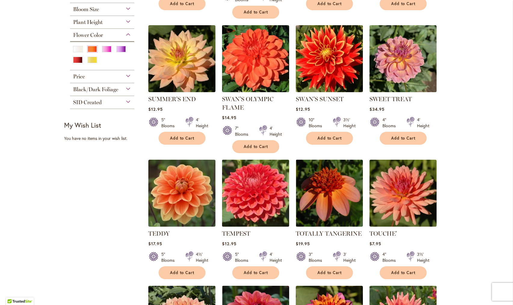
scroll to position [256, 0]
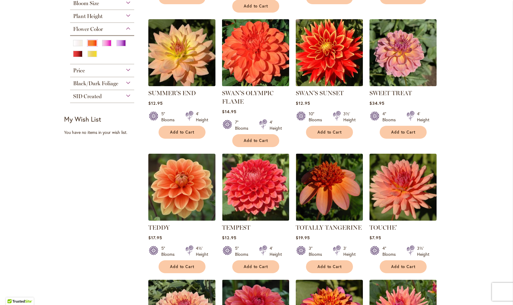
click at [259, 51] on img at bounding box center [255, 52] width 70 height 70
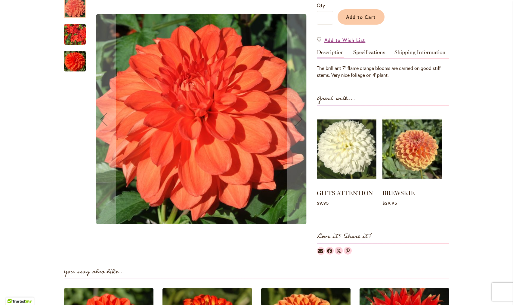
scroll to position [169, 0]
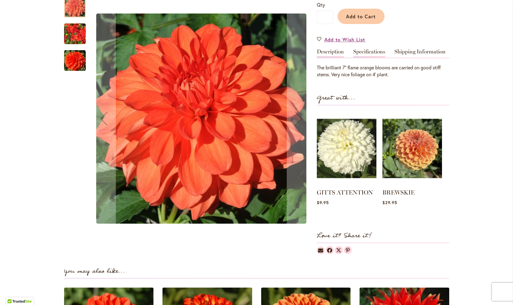
click at [365, 51] on link "Specifications" at bounding box center [369, 53] width 32 height 9
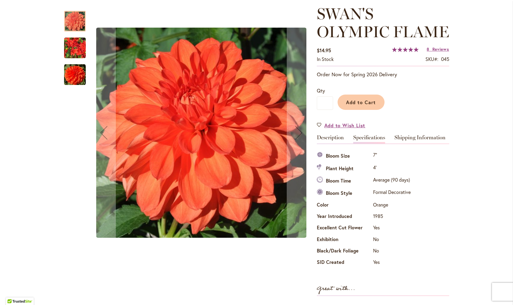
scroll to position [84, 0]
